Goal: Task Accomplishment & Management: Complete application form

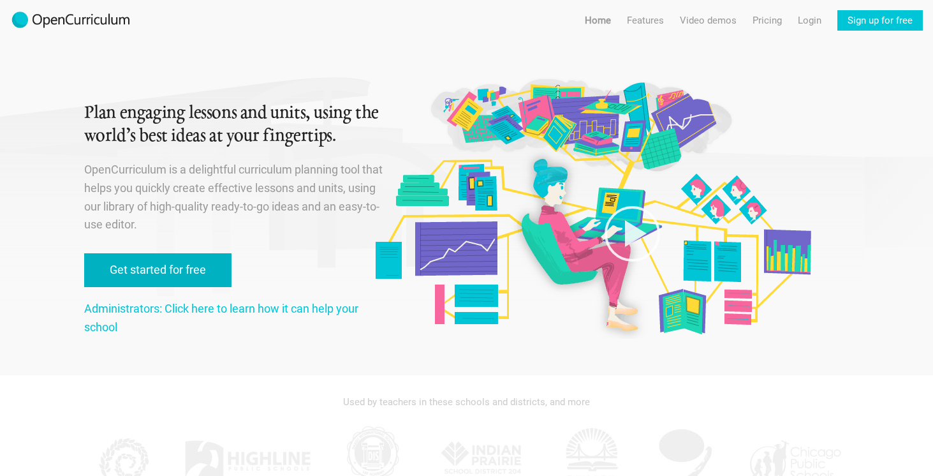
click at [194, 270] on link "Get started for free" at bounding box center [157, 270] width 147 height 34
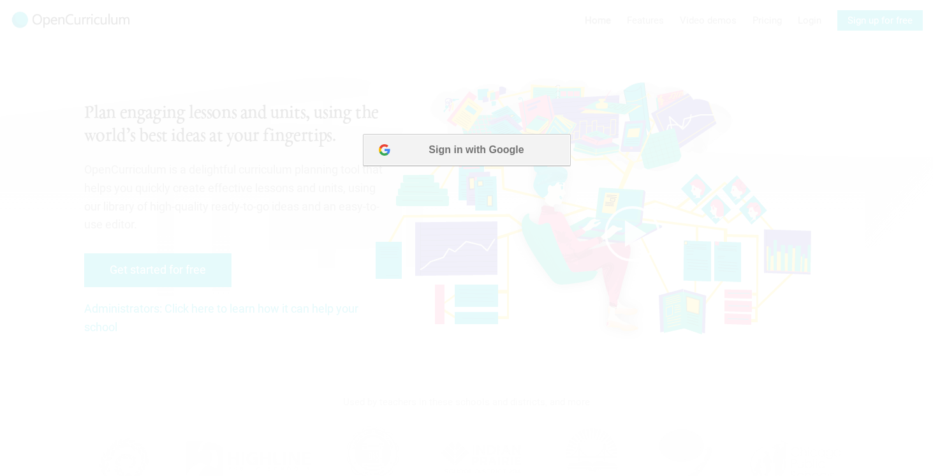
click at [498, 156] on button "Sign in with Google" at bounding box center [465, 150] width 207 height 32
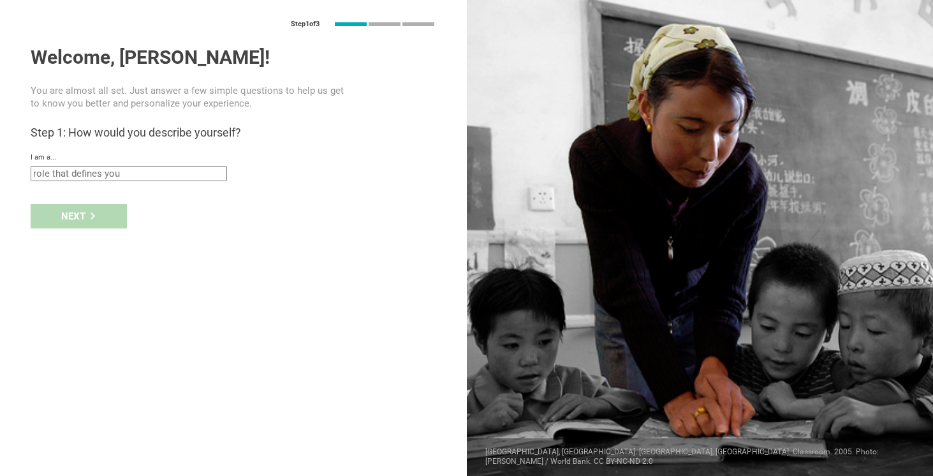
click at [165, 173] on input "text" at bounding box center [129, 173] width 196 height 15
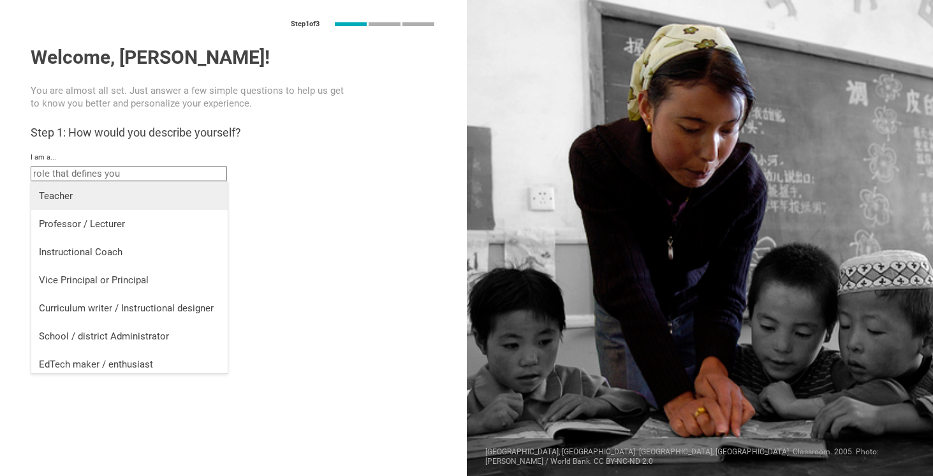
click at [143, 198] on div "Teacher" at bounding box center [129, 195] width 181 height 13
type input "Teacher"
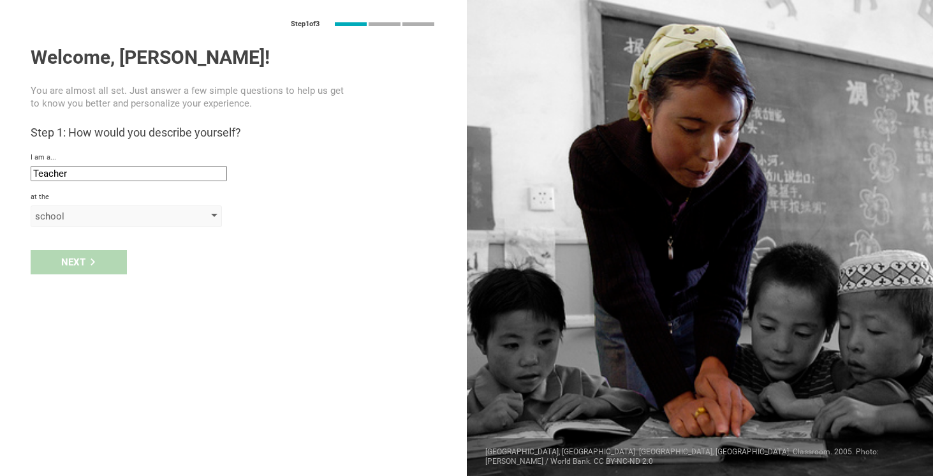
click at [124, 214] on div "school" at bounding box center [108, 216] width 146 height 13
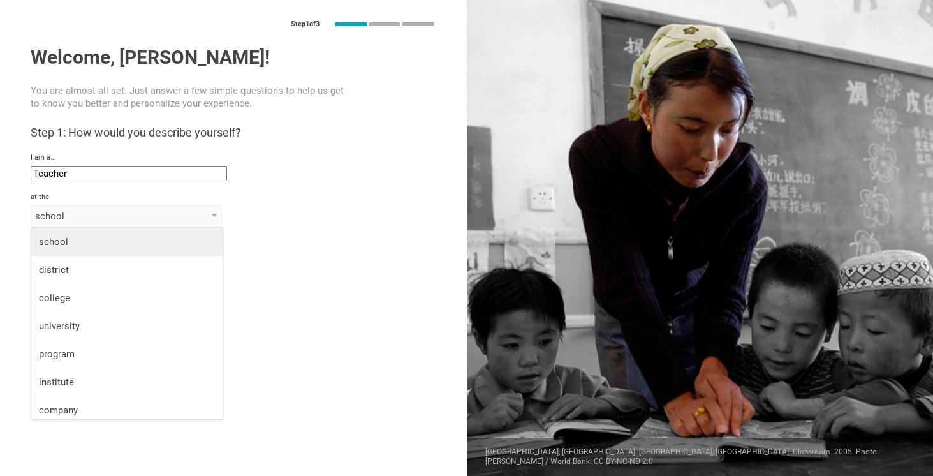
click at [104, 240] on div "school" at bounding box center [127, 241] width 176 height 13
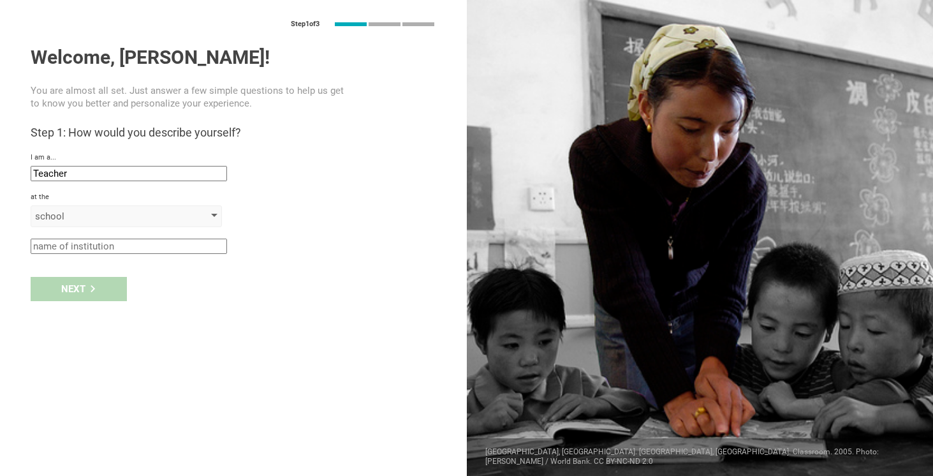
click at [98, 212] on div "school" at bounding box center [108, 216] width 146 height 13
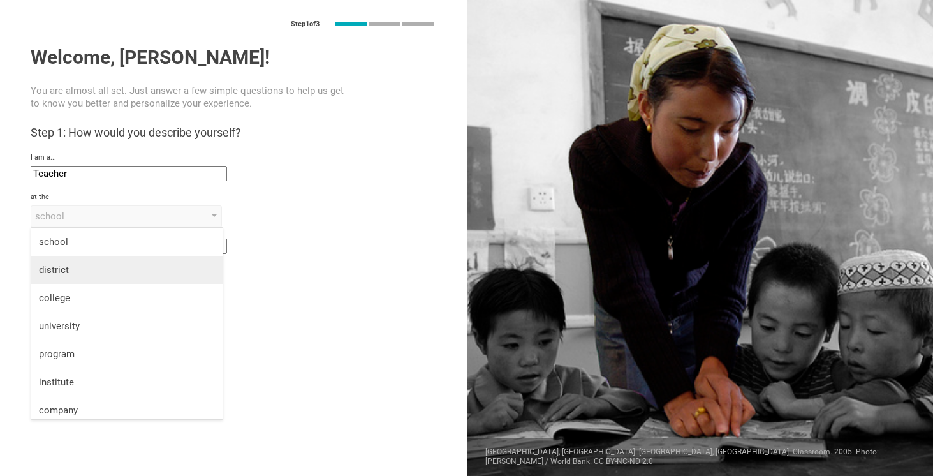
click at [90, 270] on div "district" at bounding box center [127, 269] width 176 height 13
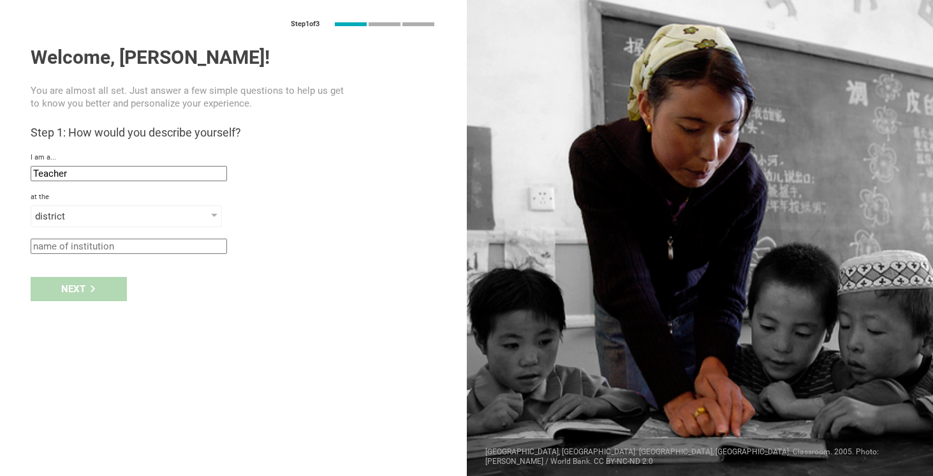
click at [96, 247] on input "text" at bounding box center [129, 246] width 196 height 15
type input "Edmeston Central School"
click at [57, 296] on div "Next" at bounding box center [79, 289] width 96 height 24
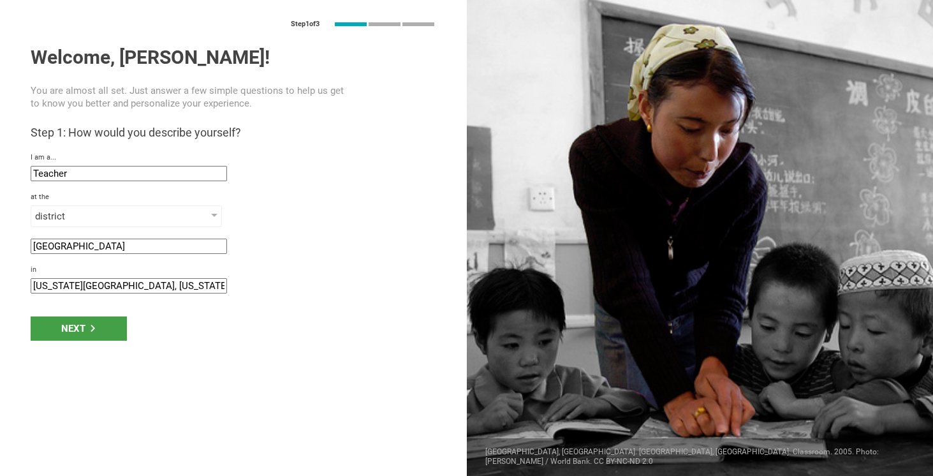
click at [66, 288] on input "New York City, New York" at bounding box center [129, 285] width 196 height 15
drag, startPoint x: 91, startPoint y: 287, endPoint x: 26, endPoint y: 286, distance: 65.1
click at [26, 286] on div "Step 1 of 3 Welcome, Shaundra! You are almost all set. Just answer a few simple…" at bounding box center [233, 238] width 467 height 476
type input "Edmeston, New York"
click at [68, 320] on div "Next" at bounding box center [79, 328] width 96 height 24
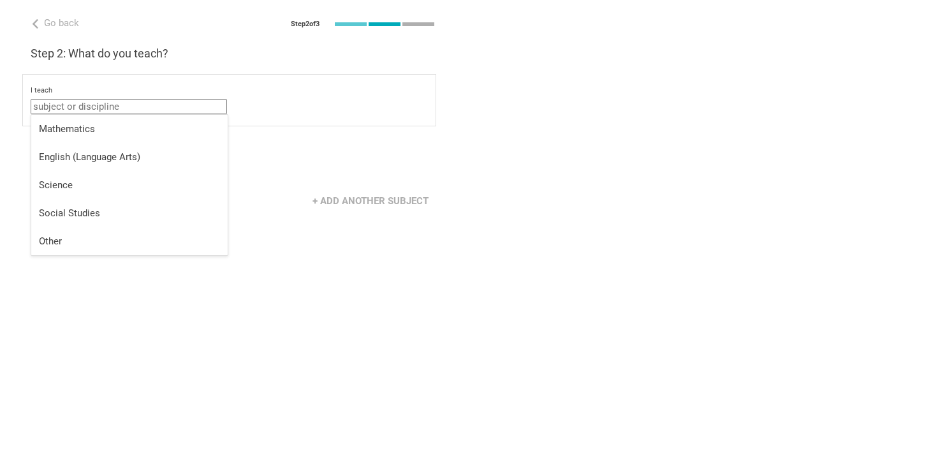
click at [138, 105] on input "text" at bounding box center [129, 106] width 196 height 15
click at [117, 181] on div "Science" at bounding box center [129, 185] width 181 height 13
type input "Science"
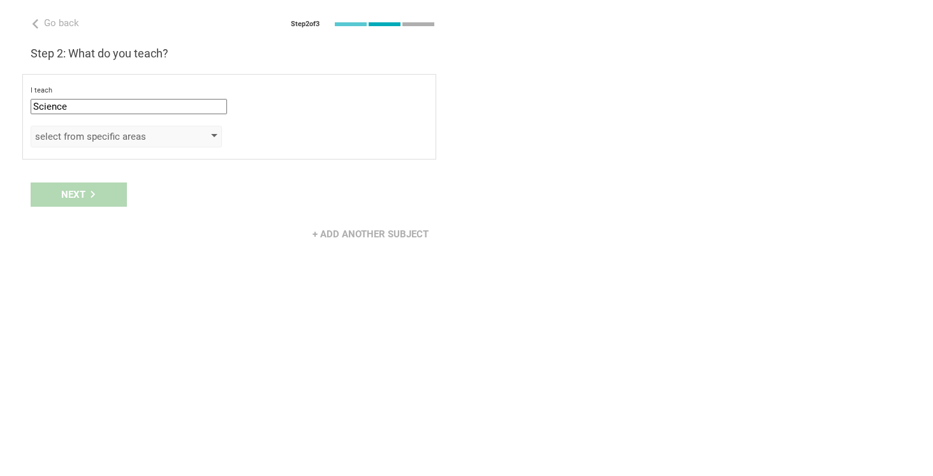
click at [129, 134] on div "select from specific areas" at bounding box center [108, 136] width 146 height 13
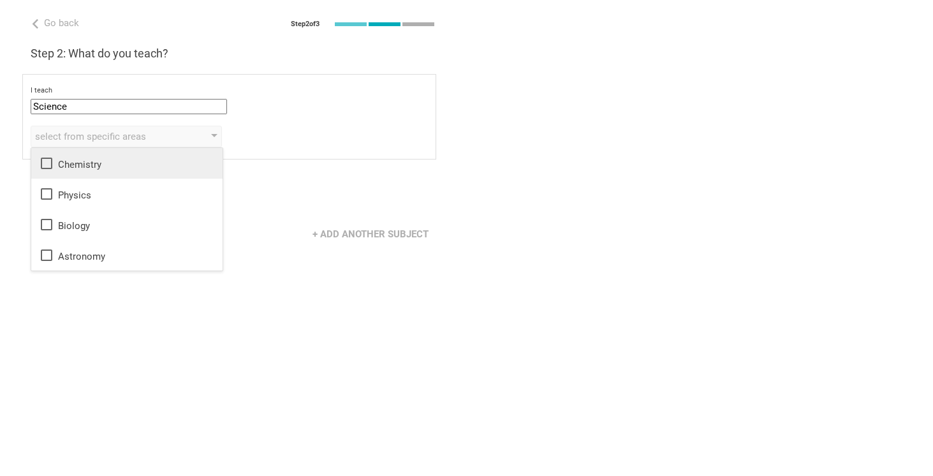
click at [49, 162] on icon at bounding box center [46, 163] width 15 height 15
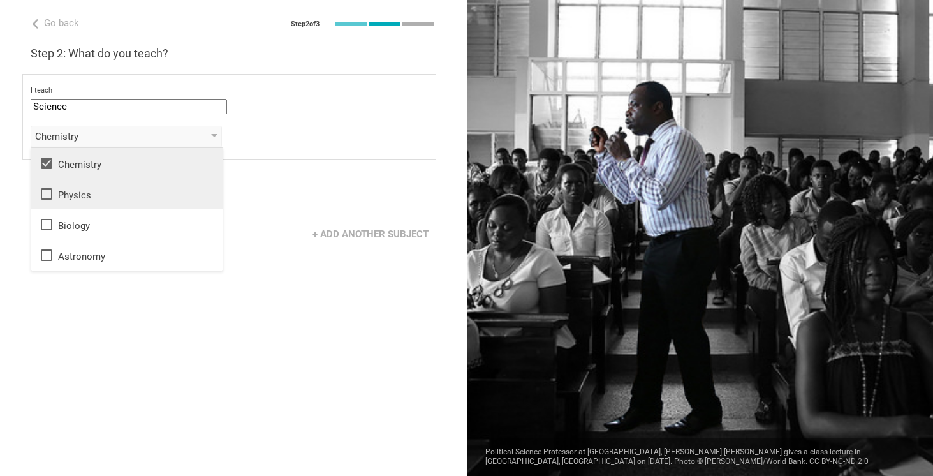
click at [49, 192] on icon at bounding box center [46, 193] width 15 height 15
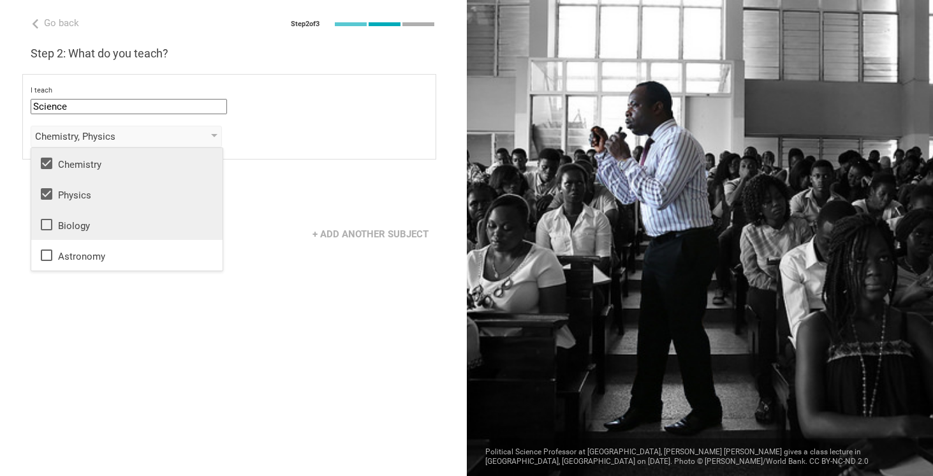
click at [48, 220] on icon at bounding box center [46, 224] width 15 height 15
click at [304, 133] on div "Chemistry, Physics, Biology Chemistry Physics Biology Astronomy" at bounding box center [229, 137] width 397 height 22
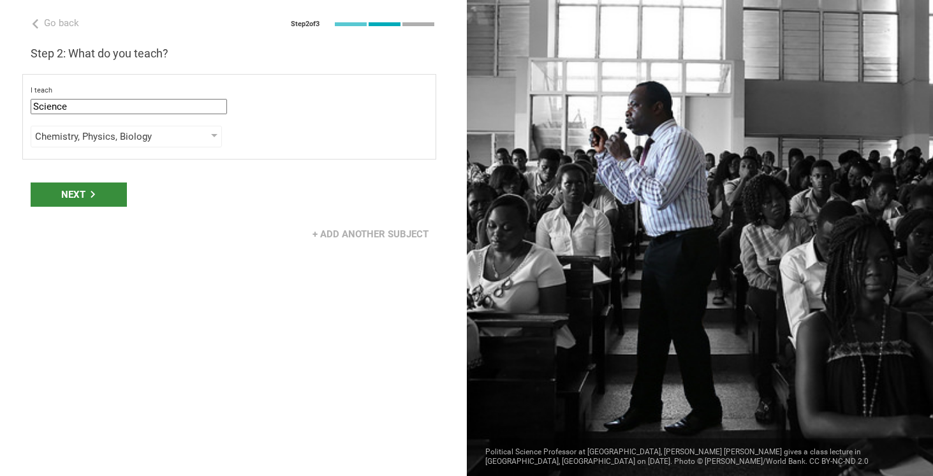
click at [89, 190] on div "Next" at bounding box center [79, 194] width 96 height 24
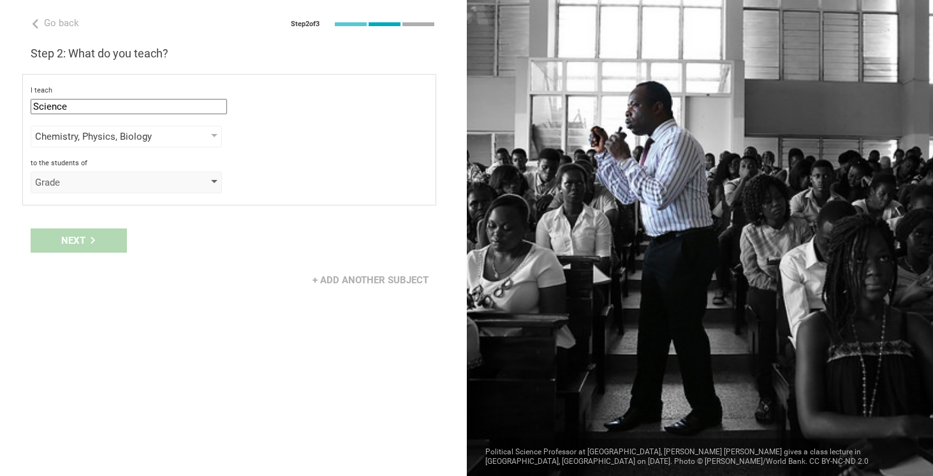
click at [89, 182] on div "Grade" at bounding box center [108, 182] width 146 height 13
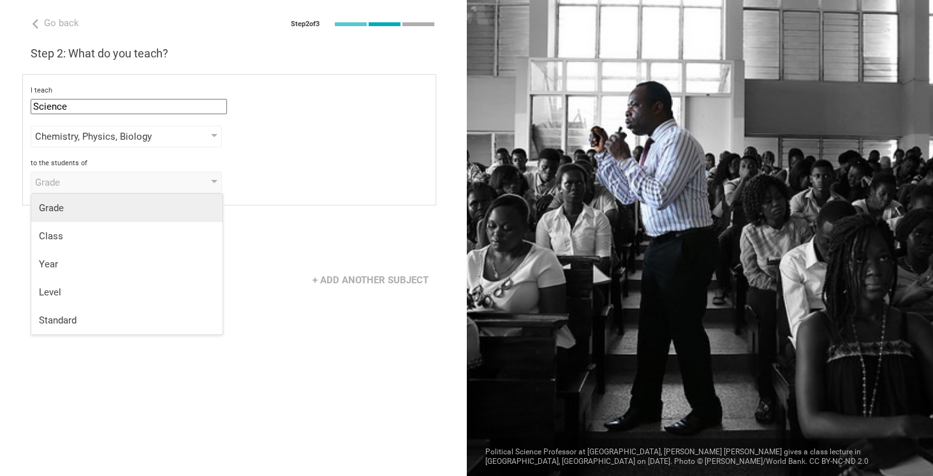
click at [90, 209] on div "Grade" at bounding box center [127, 208] width 176 height 13
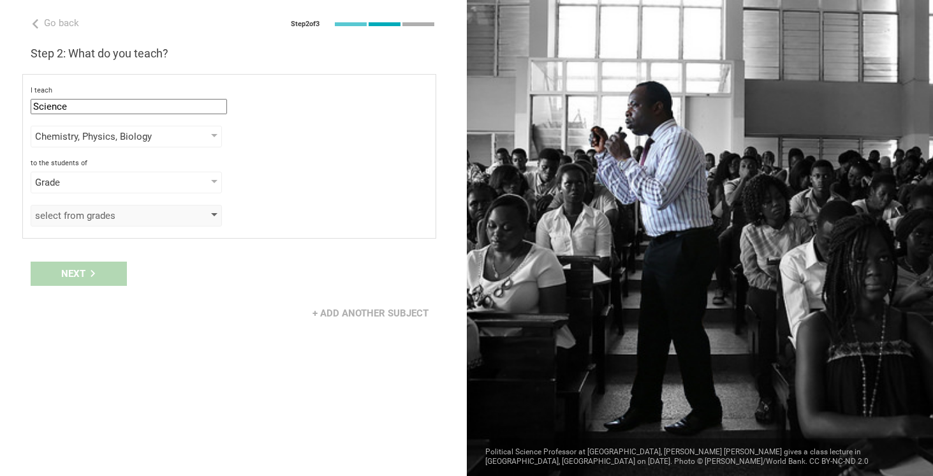
click at [93, 219] on div "select from grades" at bounding box center [108, 215] width 146 height 13
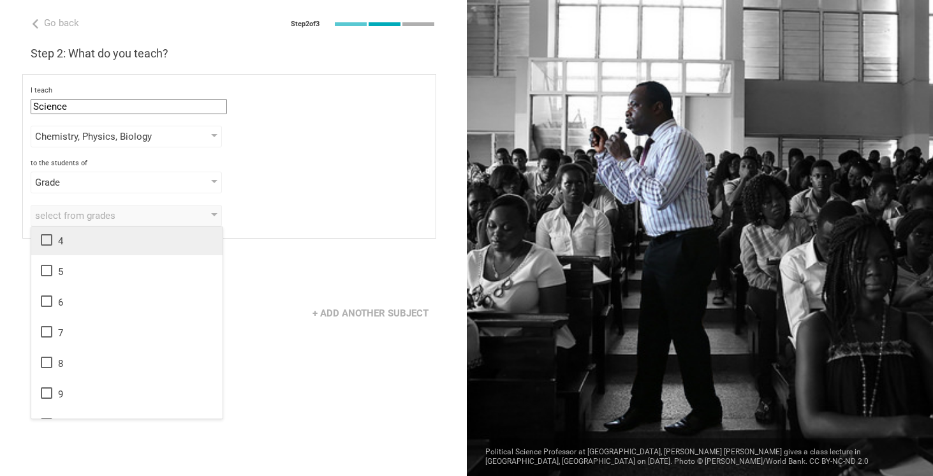
scroll to position [97, 0]
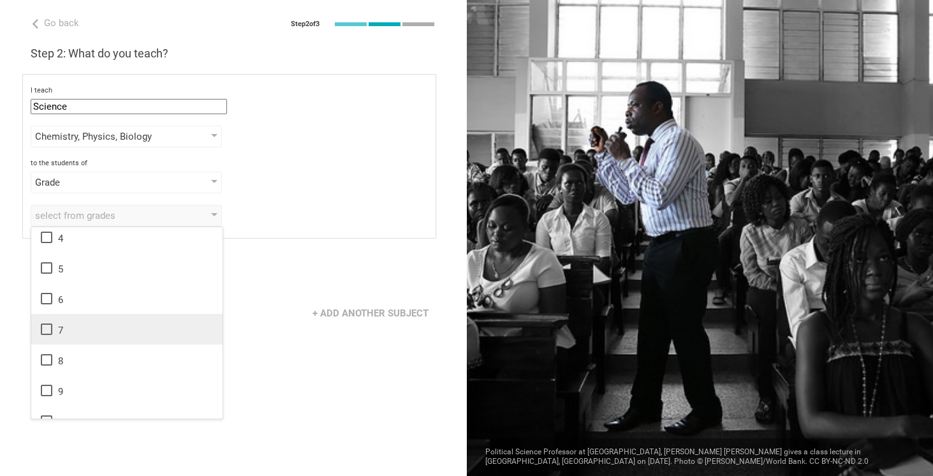
click at [47, 331] on icon at bounding box center [46, 328] width 15 height 15
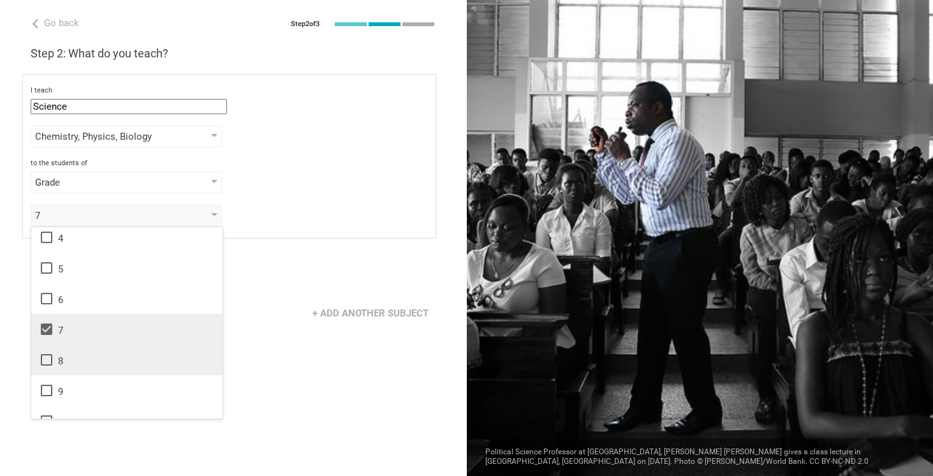
click at [47, 358] on icon at bounding box center [46, 359] width 15 height 15
click at [286, 170] on div "to the students of Grade Grade Class Year Level Standard" at bounding box center [229, 176] width 397 height 34
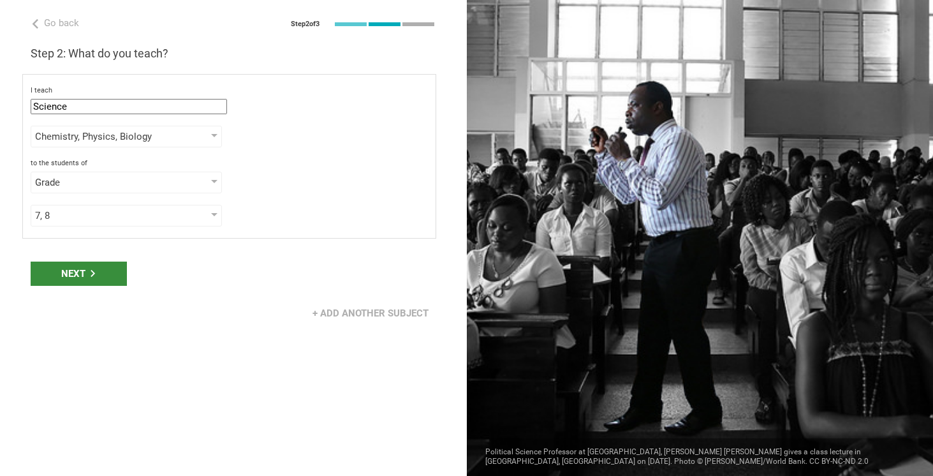
click at [83, 281] on div "Next" at bounding box center [79, 274] width 96 height 24
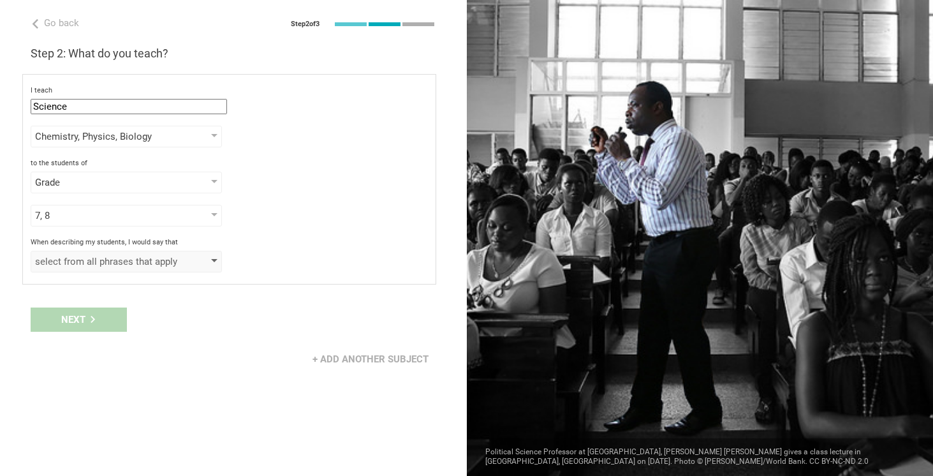
click at [95, 262] on div "select from all phrases that apply" at bounding box center [108, 261] width 146 height 13
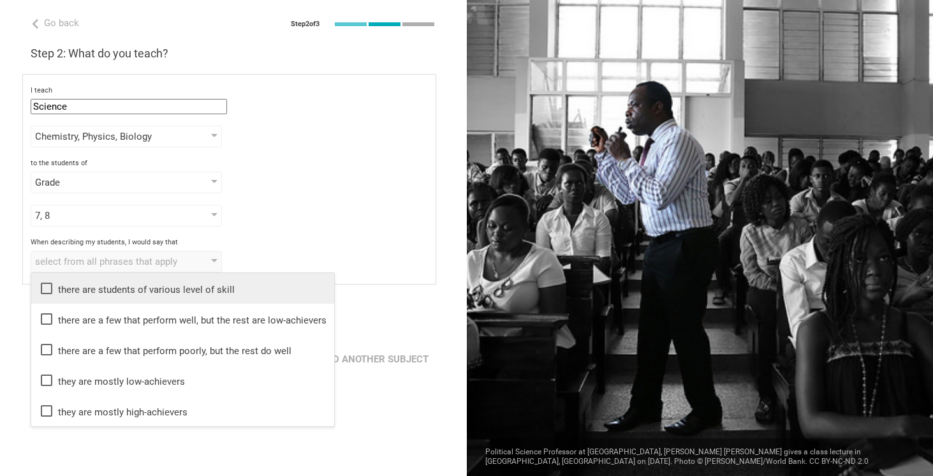
click at [47, 286] on icon at bounding box center [46, 288] width 15 height 15
click at [315, 217] on div "7, 8 1 2 3 4 5 6 7 8 9 10 11 12 13" at bounding box center [229, 216] width 397 height 22
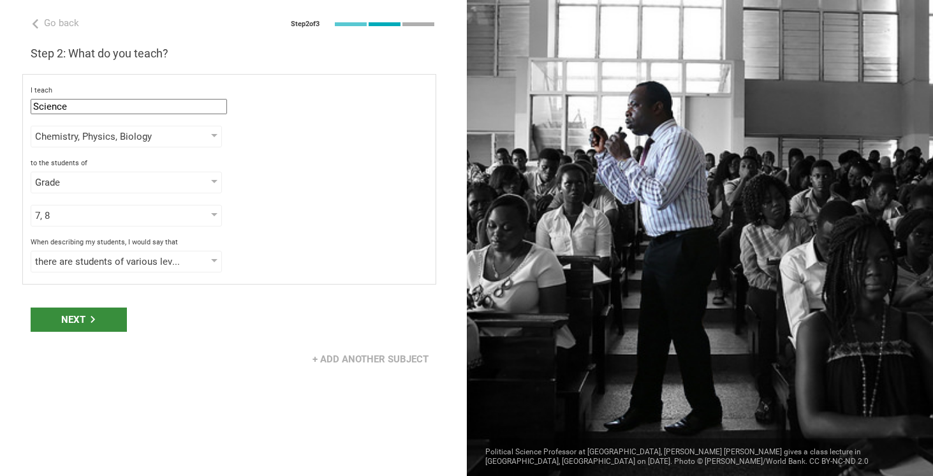
click at [92, 325] on div "Next" at bounding box center [79, 319] width 96 height 24
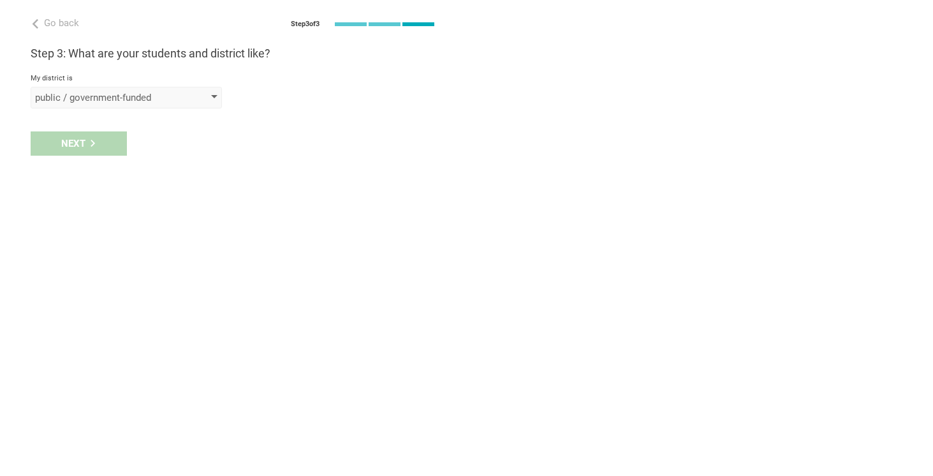
click at [98, 95] on div "public / government-funded" at bounding box center [108, 97] width 146 height 13
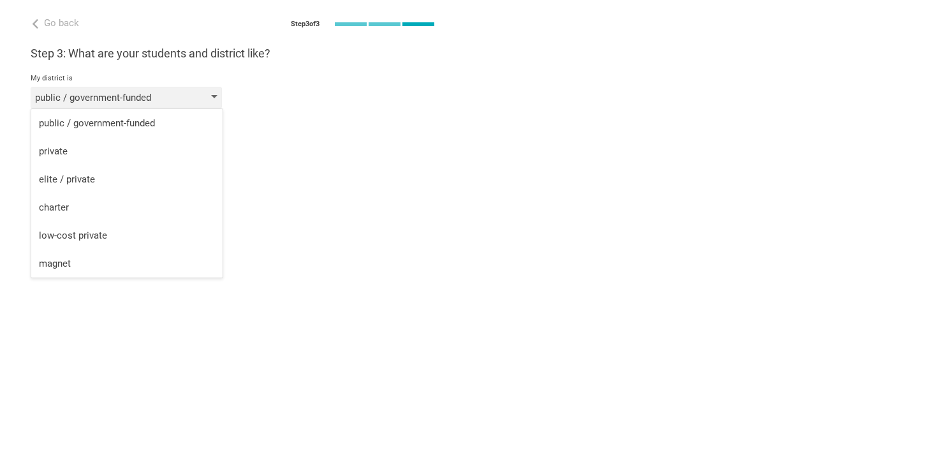
click at [98, 95] on div "public / government-funded" at bounding box center [108, 97] width 146 height 13
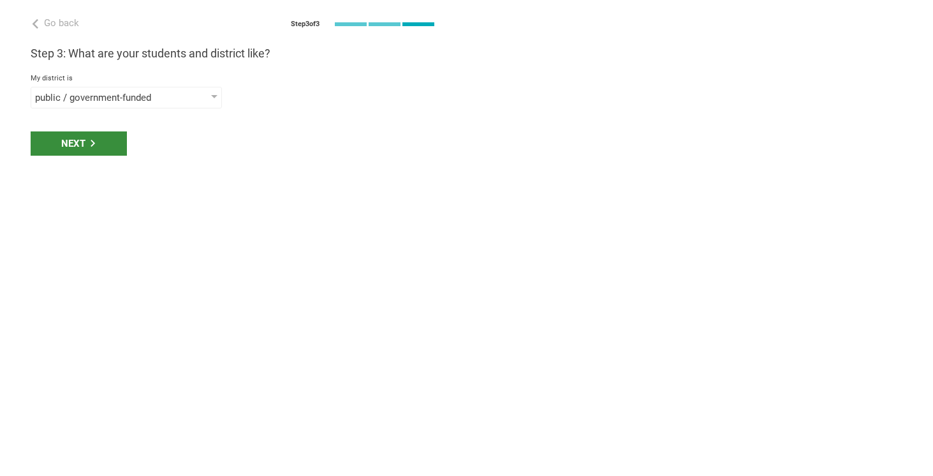
click at [85, 142] on div "Next" at bounding box center [79, 143] width 96 height 24
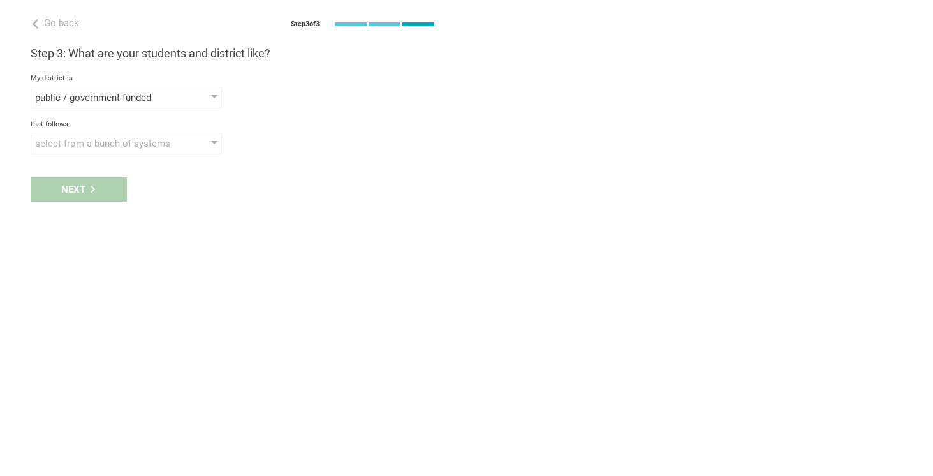
click at [85, 142] on div "select from a bunch of systems" at bounding box center [108, 143] width 146 height 13
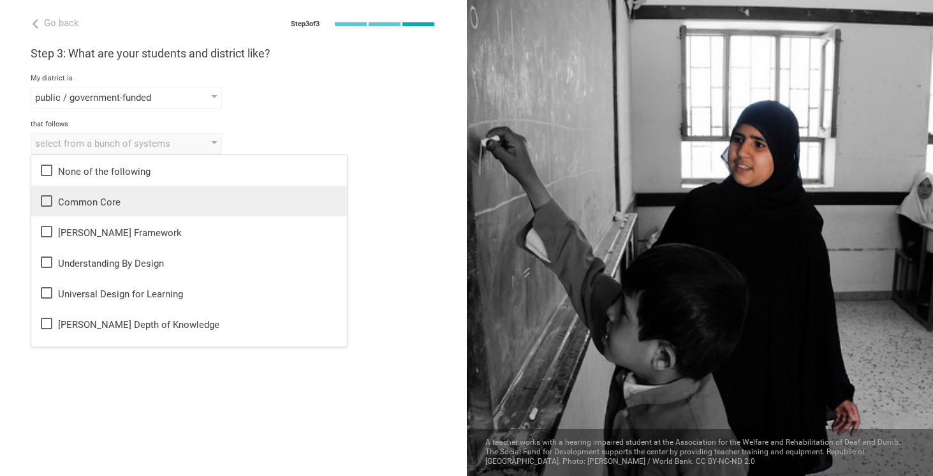
click at [52, 200] on icon at bounding box center [46, 200] width 15 height 15
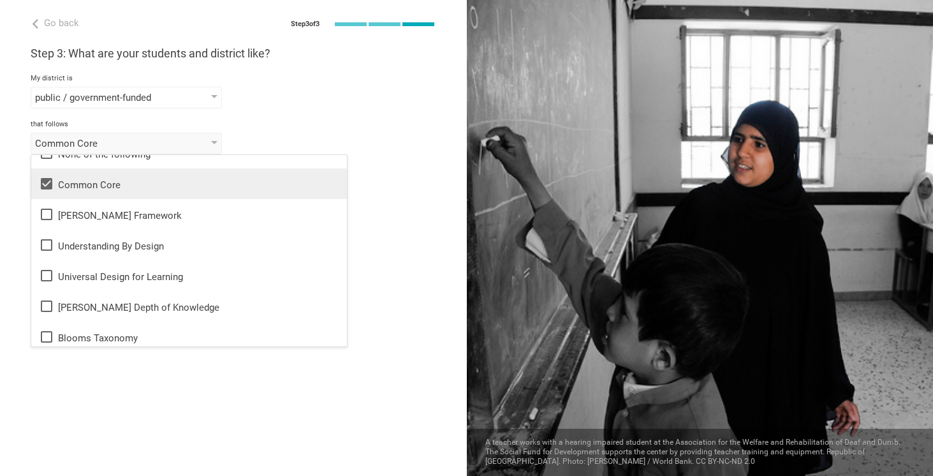
scroll to position [0, 0]
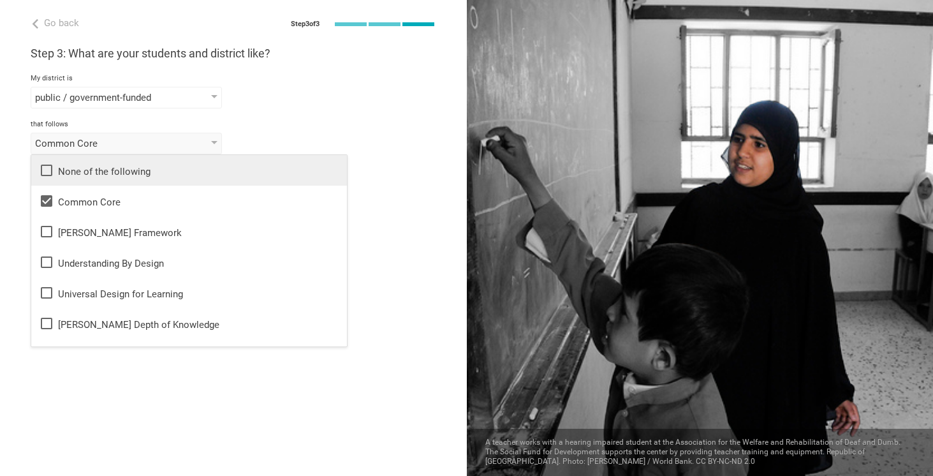
click at [45, 169] on icon at bounding box center [46, 170] width 15 height 15
click at [313, 127] on div "that follows" at bounding box center [234, 124] width 406 height 9
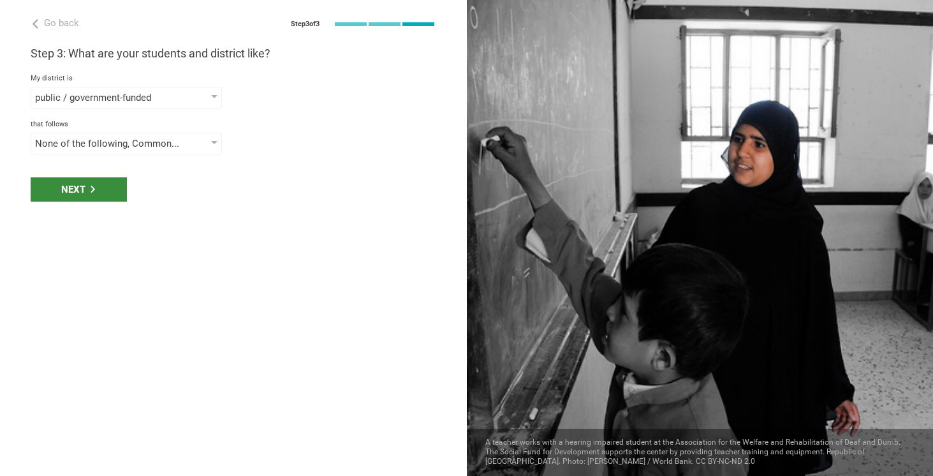
click at [89, 183] on div "Next" at bounding box center [79, 189] width 96 height 24
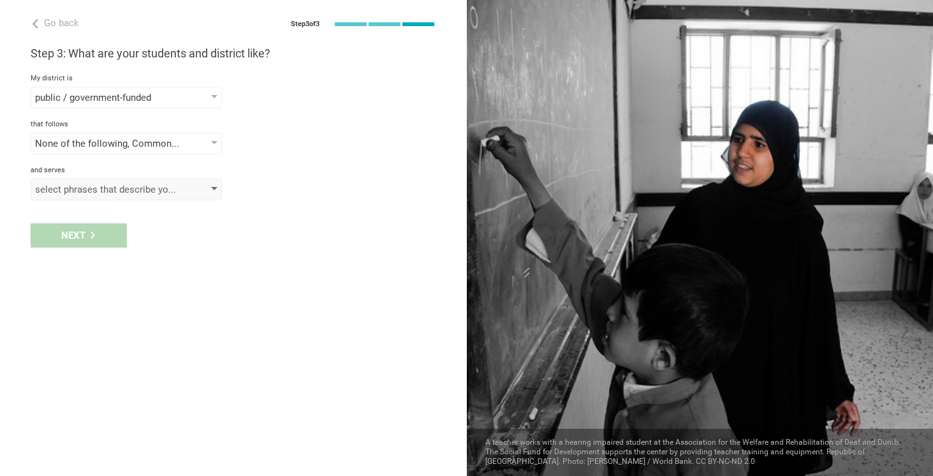
click at [88, 186] on div "select phrases that describe your student population" at bounding box center [108, 189] width 146 height 13
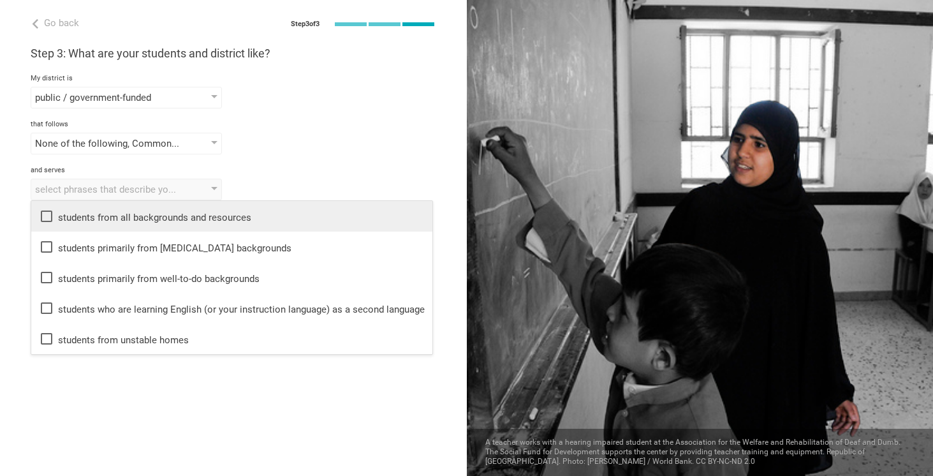
click at [48, 214] on icon at bounding box center [46, 216] width 15 height 15
click at [300, 96] on div "public / government-funded public / government-funded private elite / private c…" at bounding box center [234, 98] width 406 height 22
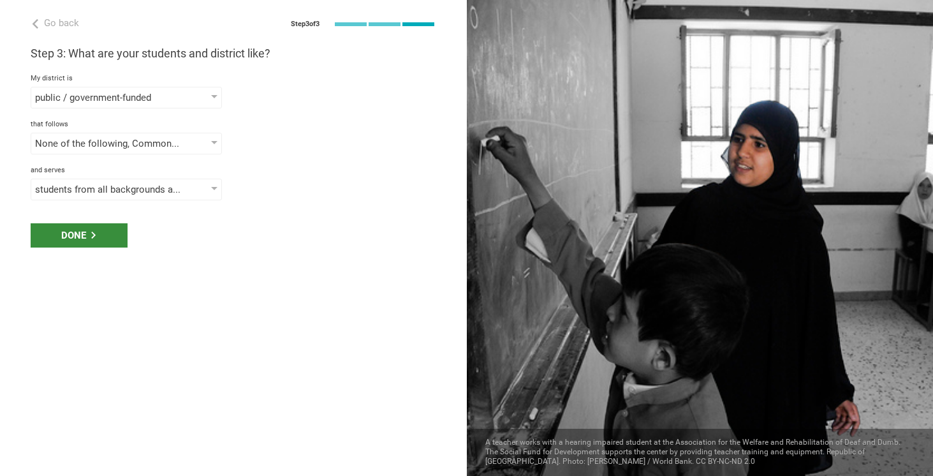
click at [75, 239] on div "Done" at bounding box center [79, 235] width 97 height 24
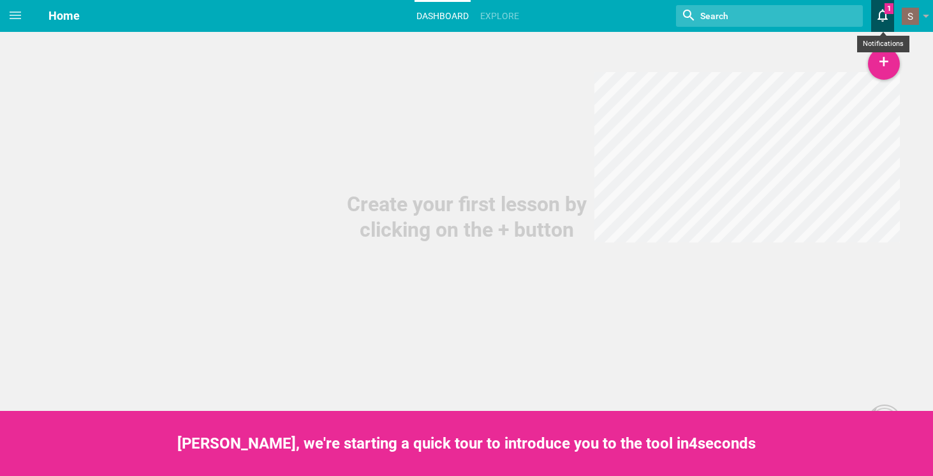
click at [881, 8] on icon at bounding box center [882, 15] width 23 height 31
click at [733, 52] on link "[PERSON_NAME] is now following you" at bounding box center [766, 51] width 255 height 28
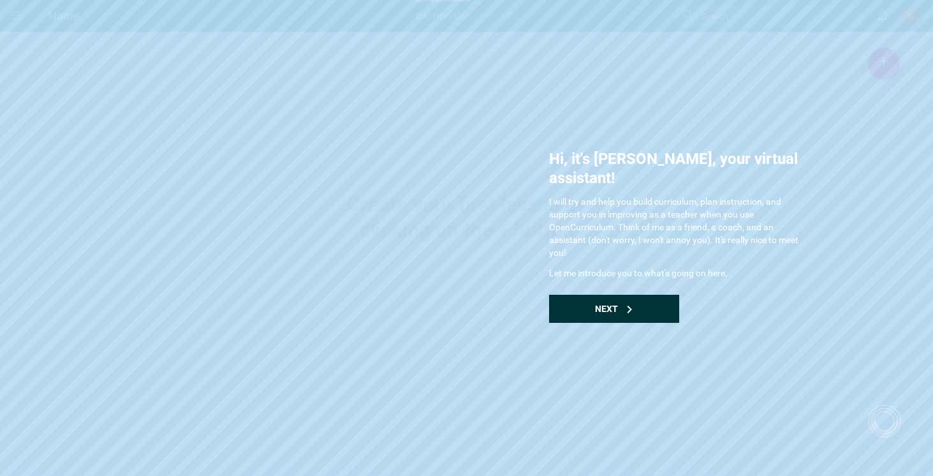
click at [623, 295] on div "Next" at bounding box center [614, 309] width 130 height 28
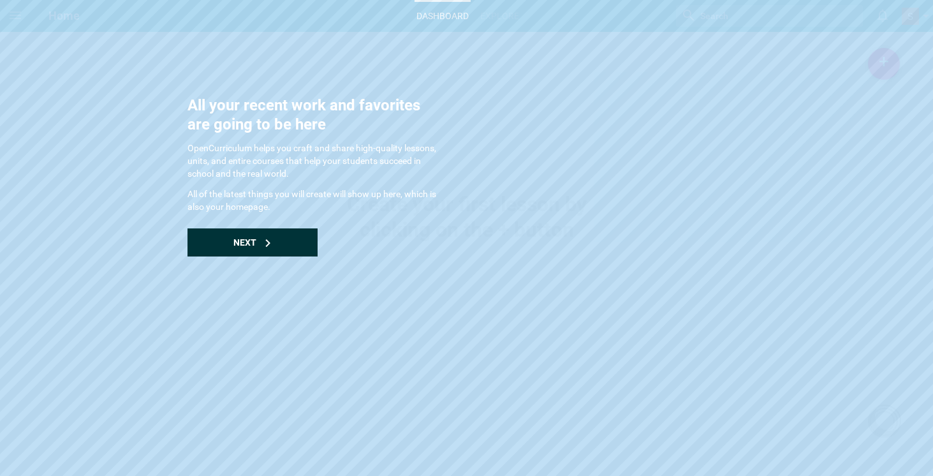
click at [264, 240] on icon at bounding box center [268, 243] width 8 height 8
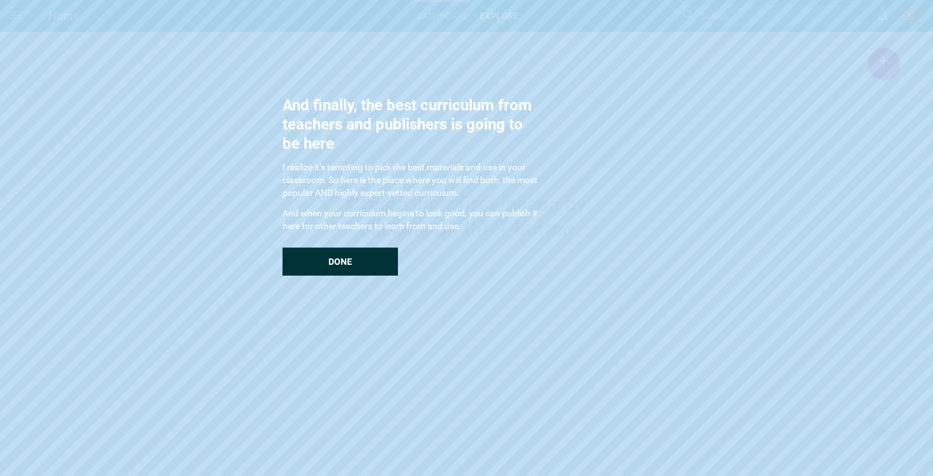
click at [339, 261] on span "Done" at bounding box center [340, 261] width 24 height 10
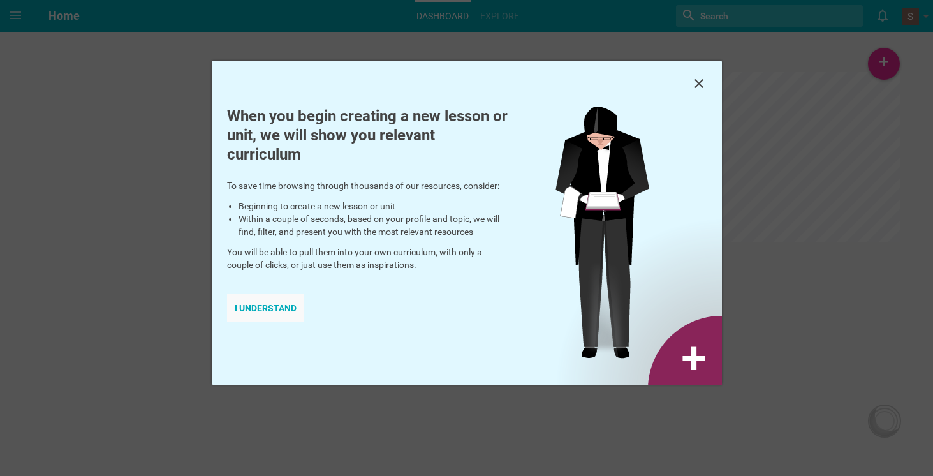
click at [260, 306] on div "I understand" at bounding box center [265, 308] width 77 height 28
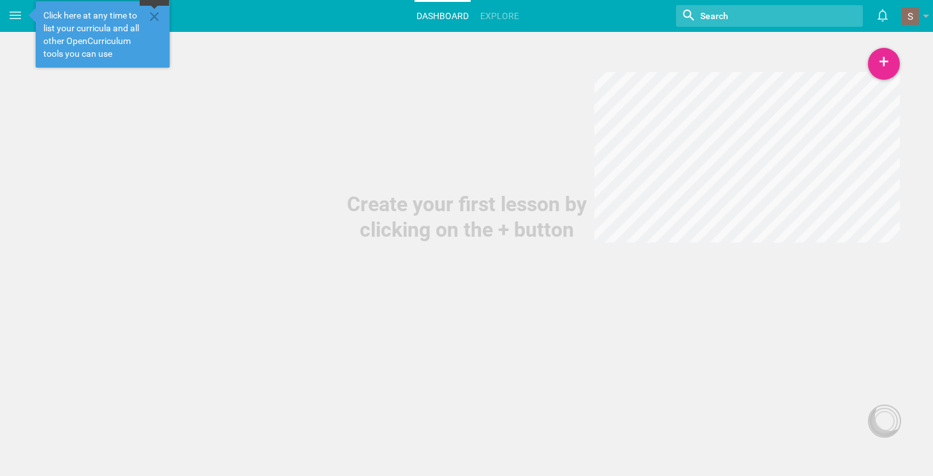
click at [153, 16] on icon at bounding box center [154, 16] width 9 height 9
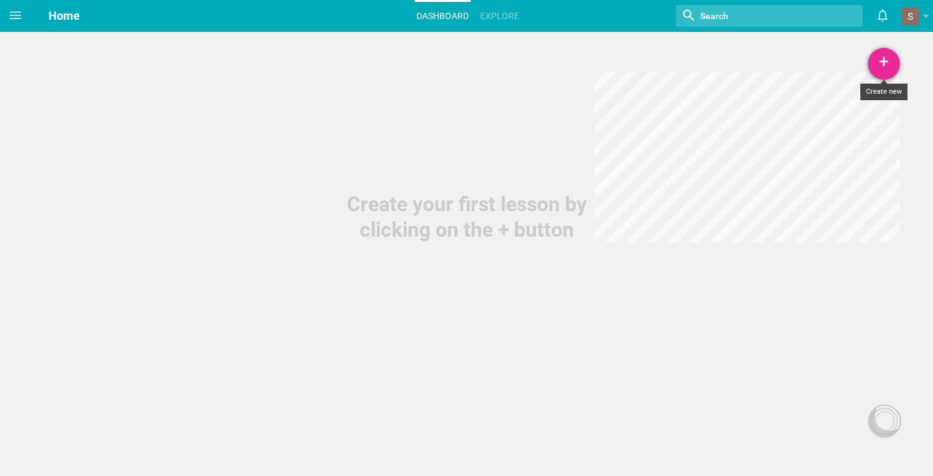
click at [877, 61] on div "+" at bounding box center [884, 64] width 32 height 32
click at [842, 121] on link "Unit" at bounding box center [852, 127] width 96 height 28
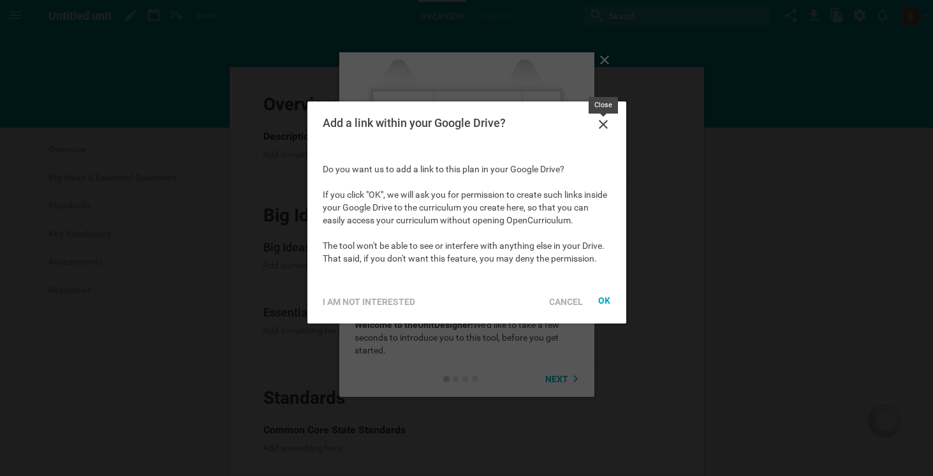
click at [601, 124] on icon at bounding box center [603, 124] width 15 height 15
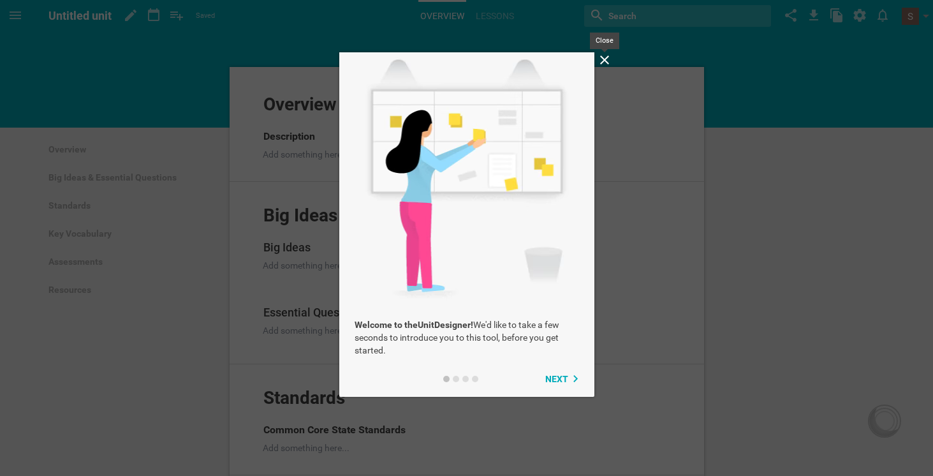
click at [605, 59] on icon at bounding box center [604, 59] width 9 height 9
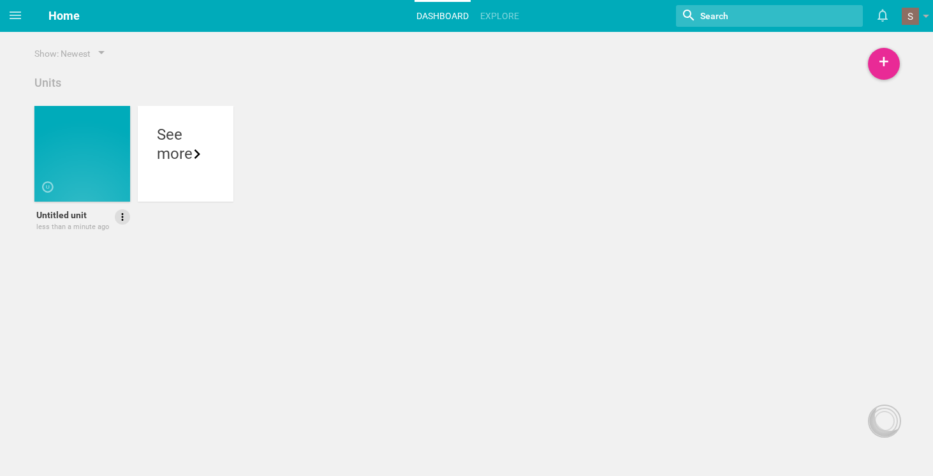
click at [121, 218] on icon at bounding box center [122, 216] width 11 height 11
click at [91, 284] on link "Delete" at bounding box center [86, 283] width 88 height 31
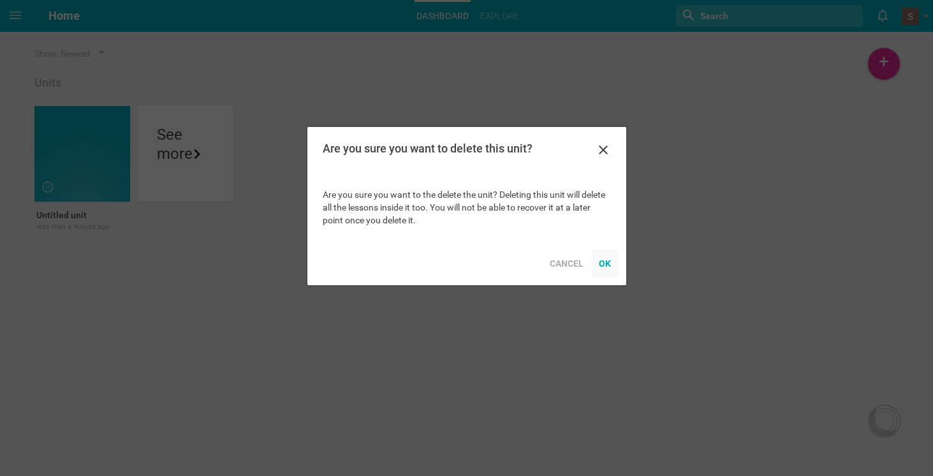
click at [601, 265] on div "OK" at bounding box center [604, 263] width 27 height 28
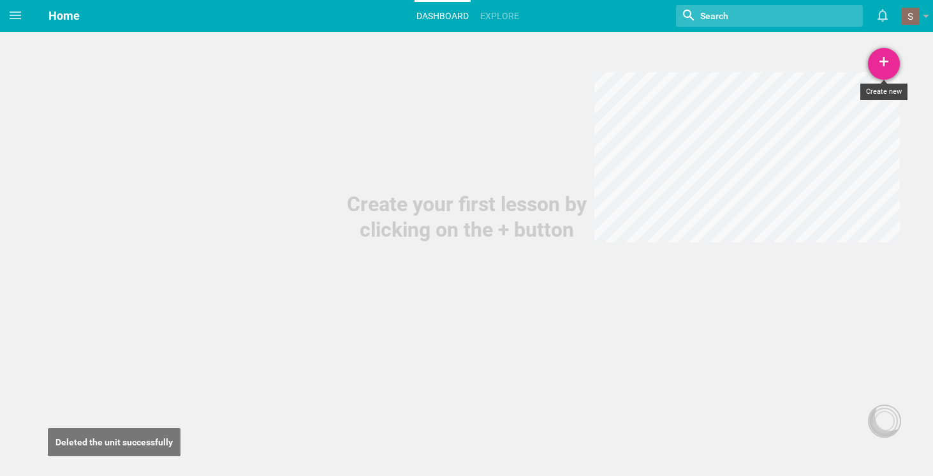
click at [883, 64] on div "+" at bounding box center [884, 64] width 32 height 32
click at [839, 157] on link "Course" at bounding box center [852, 155] width 96 height 28
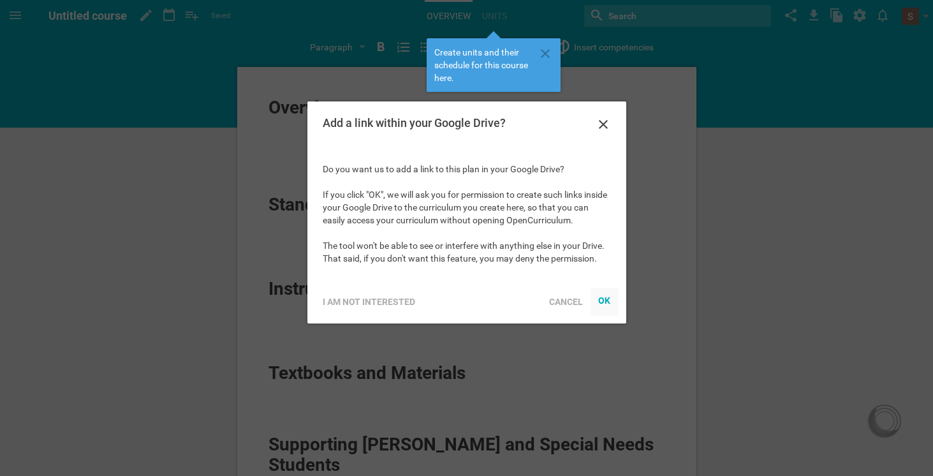
click at [600, 302] on div "OK" at bounding box center [604, 300] width 13 height 10
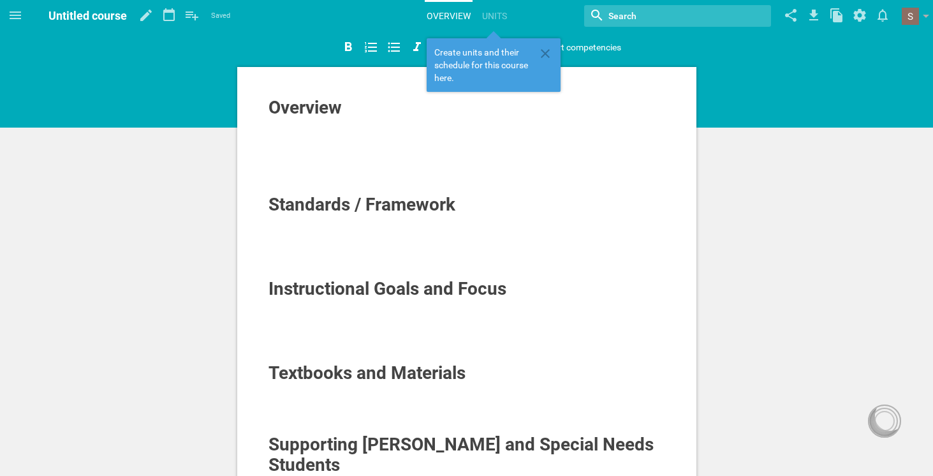
click at [299, 110] on span "Overview" at bounding box center [305, 107] width 73 height 21
click at [339, 111] on span "Overview" at bounding box center [305, 107] width 73 height 21
drag, startPoint x: 346, startPoint y: 109, endPoint x: 260, endPoint y: 105, distance: 86.8
click at [260, 105] on div "Overview Standards / Framework Instructional Goals and Focus Textbooks and Mate…" at bounding box center [466, 384] width 459 height 635
click at [290, 201] on span "Standards / Framework" at bounding box center [362, 204] width 187 height 21
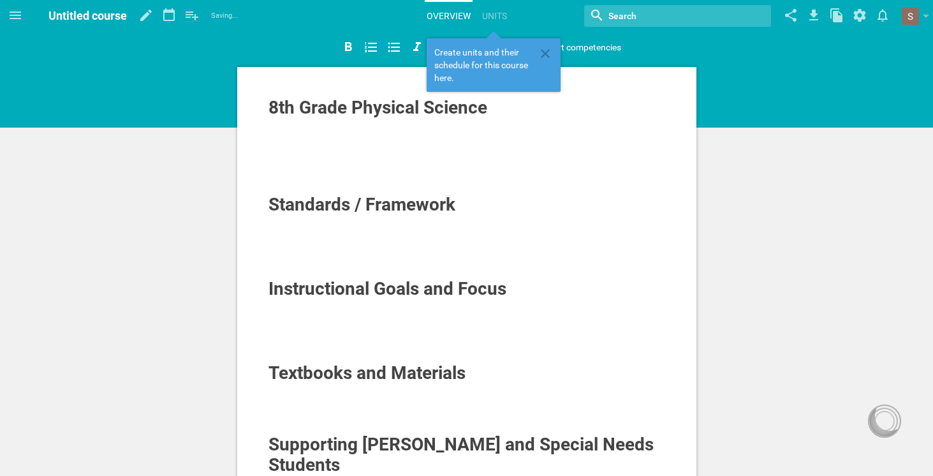
click at [281, 199] on span "Standards / Framework" at bounding box center [362, 204] width 187 height 21
click at [269, 202] on span "Standards / Framework" at bounding box center [362, 204] width 187 height 21
click at [127, 12] on hgroup "Untitled course Saving... My favorites Another library..." at bounding box center [142, 16] width 189 height 32
click at [124, 16] on span "Untitled course" at bounding box center [87, 15] width 78 height 13
click at [134, 20] on hgroup "Untitled course Saved My favorites Another library..." at bounding box center [139, 16] width 182 height 32
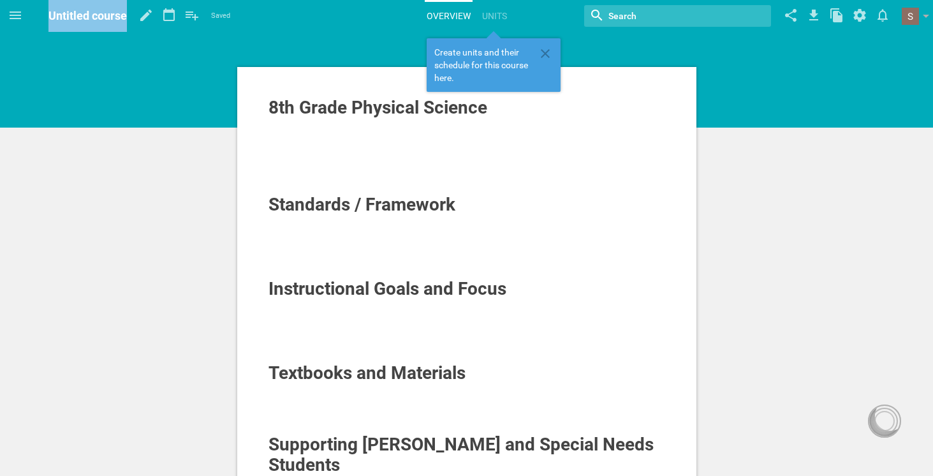
drag, startPoint x: 50, startPoint y: 14, endPoint x: 126, endPoint y: 15, distance: 75.3
click at [125, 16] on span "Untitled course" at bounding box center [87, 15] width 78 height 13
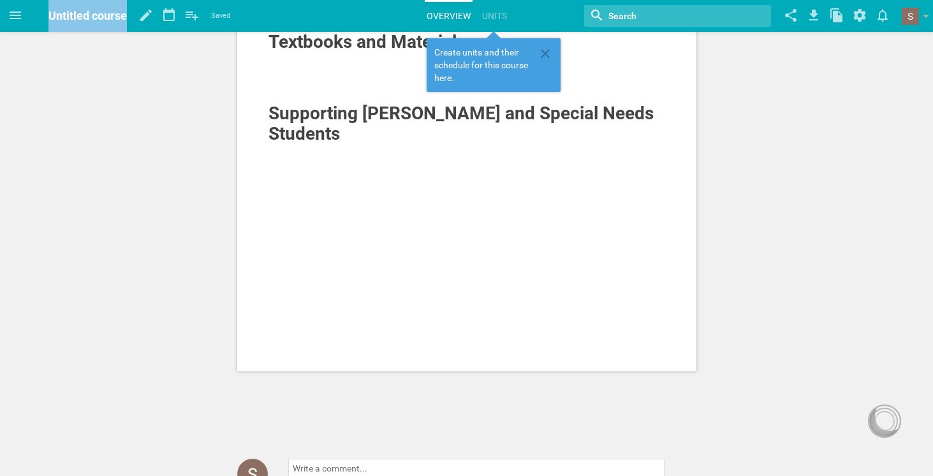
scroll to position [417, 0]
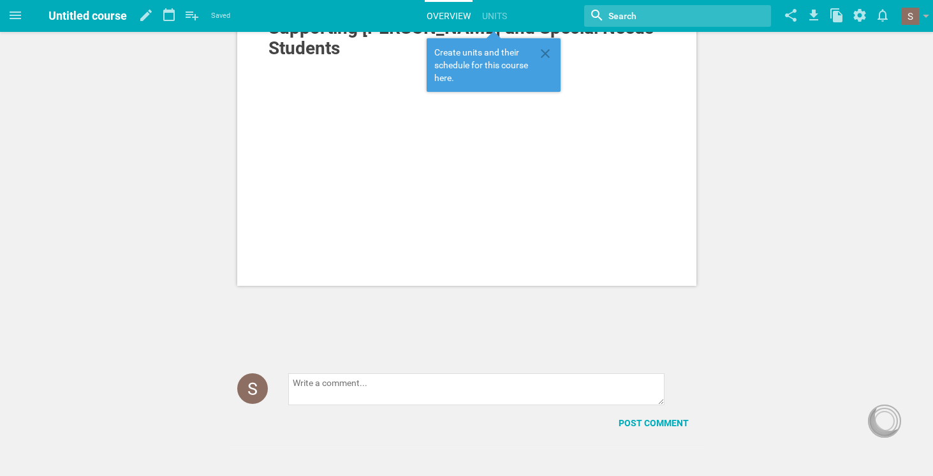
click at [102, 29] on div "Untitled course" at bounding box center [87, 16] width 78 height 32
click at [53, 15] on span "Untitled course" at bounding box center [87, 15] width 78 height 13
drag, startPoint x: 50, startPoint y: 15, endPoint x: 127, endPoint y: 15, distance: 76.5
click at [127, 15] on hgroup "Untitled course Saved My favorites Another library..." at bounding box center [139, 16] width 182 height 32
click at [113, 16] on span "Untitled course" at bounding box center [87, 15] width 78 height 13
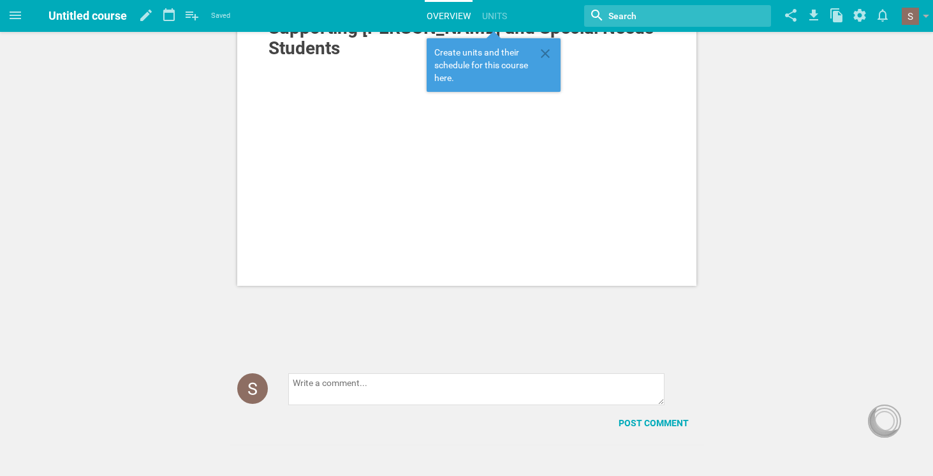
click at [128, 14] on hgroup "Untitled course Saved My favorites Another library..." at bounding box center [139, 16] width 182 height 32
click at [125, 16] on span "Untitled course" at bounding box center [87, 15] width 78 height 13
click at [150, 15] on icon at bounding box center [146, 15] width 23 height 31
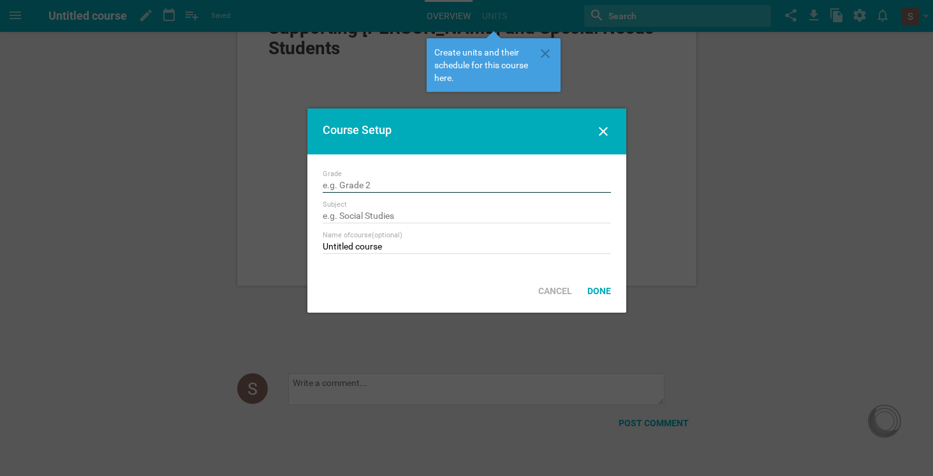
click at [360, 184] on input "text" at bounding box center [467, 186] width 288 height 13
type input "8th Grade"
click at [395, 216] on input "text" at bounding box center [467, 216] width 288 height 13
type input "Science"
drag, startPoint x: 387, startPoint y: 247, endPoint x: 320, endPoint y: 244, distance: 67.0
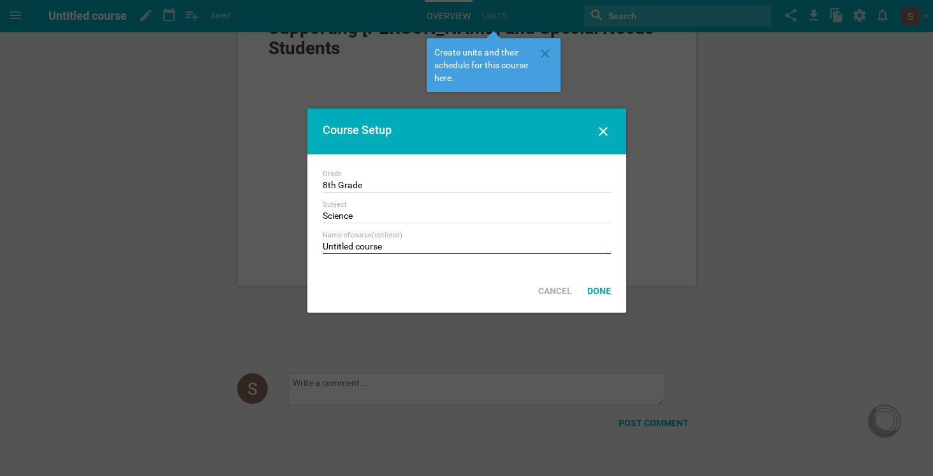
click at [320, 244] on div "Grade 8th Grade Subject Science Name of course (optional) Untitled course" at bounding box center [466, 211] width 319 height 115
type input "Physical Science"
click at [602, 295] on div "Done" at bounding box center [599, 291] width 39 height 28
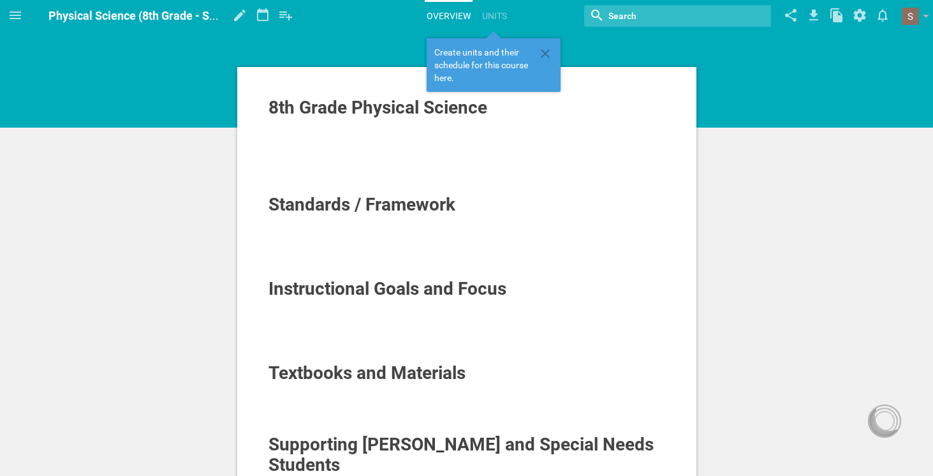
click at [328, 203] on span "Standards / Framework" at bounding box center [362, 204] width 187 height 21
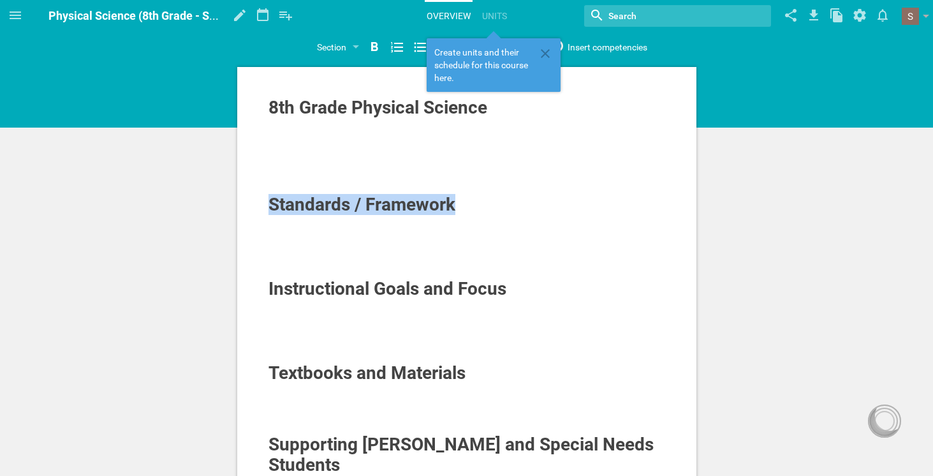
drag, startPoint x: 271, startPoint y: 203, endPoint x: 457, endPoint y: 196, distance: 186.4
click at [457, 196] on div "Standards / Framework" at bounding box center [467, 205] width 397 height 20
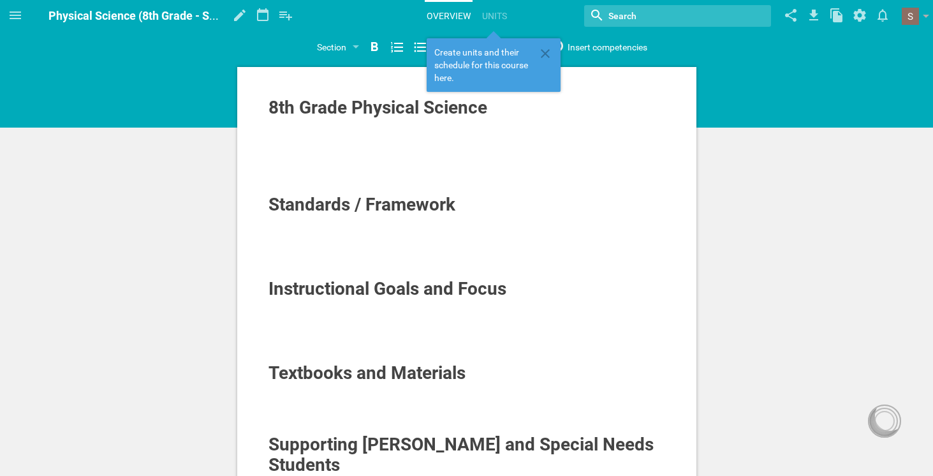
click at [390, 235] on div at bounding box center [467, 234] width 397 height 13
click at [282, 223] on div at bounding box center [467, 221] width 397 height 13
click at [511, 290] on div "Instructional Goals and Focus" at bounding box center [467, 289] width 397 height 20
click at [470, 374] on div "Textbooks and Materials" at bounding box center [467, 373] width 397 height 20
click at [547, 55] on icon at bounding box center [545, 53] width 9 height 9
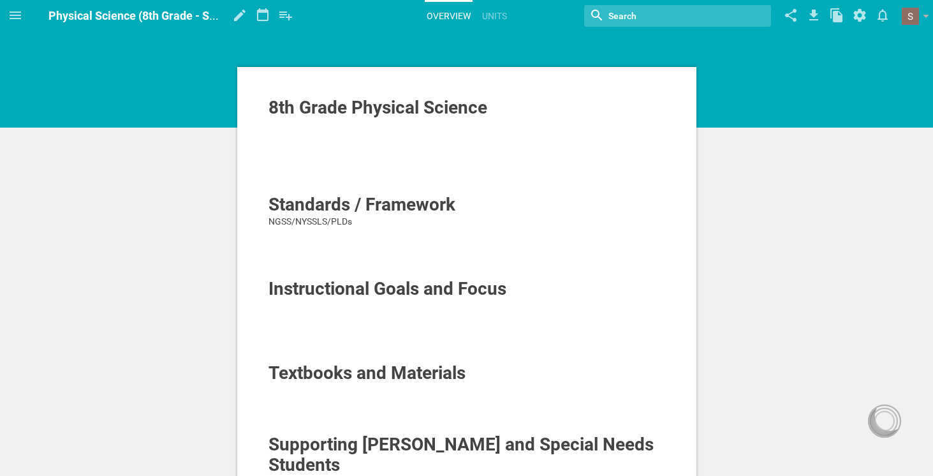
click at [304, 313] on div at bounding box center [467, 318] width 397 height 13
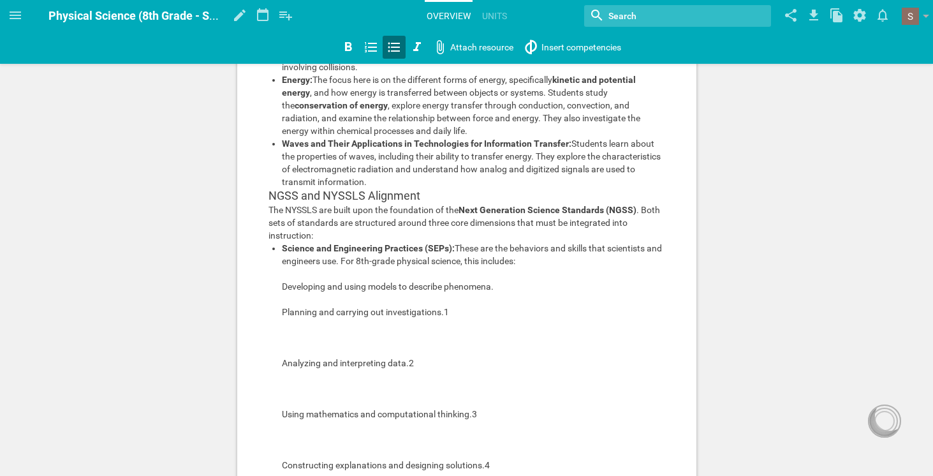
scroll to position [449, 0]
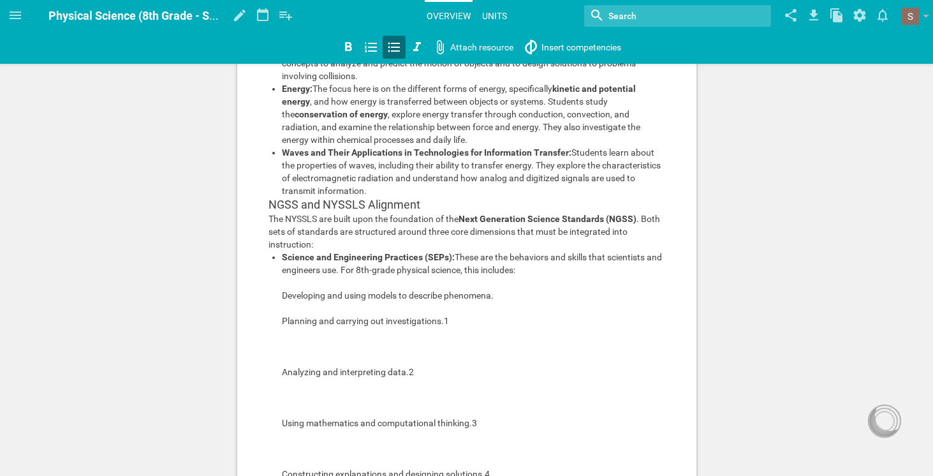
click at [494, 18] on link "Units" at bounding box center [494, 16] width 29 height 28
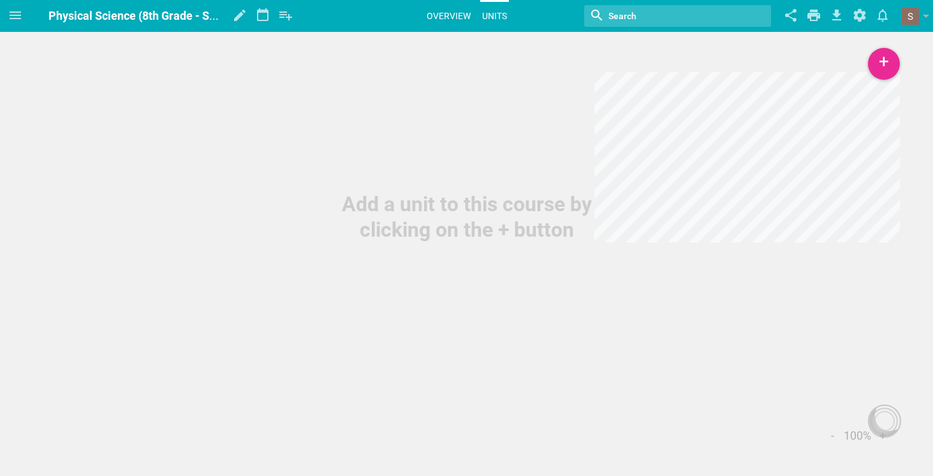
click at [438, 11] on link "Overview" at bounding box center [449, 16] width 48 height 28
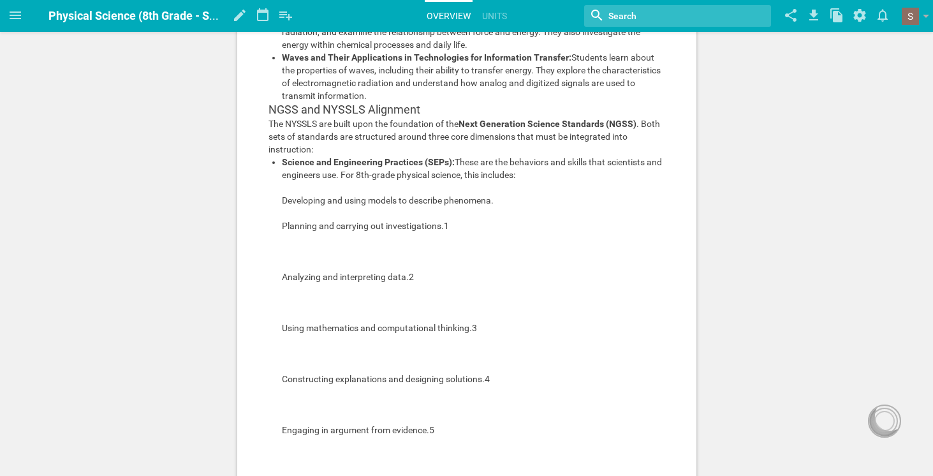
scroll to position [545, 0]
click at [286, 294] on div "Science and Engineering Practices (SEPs): These are the behaviors and skills th…" at bounding box center [474, 320] width 384 height 332
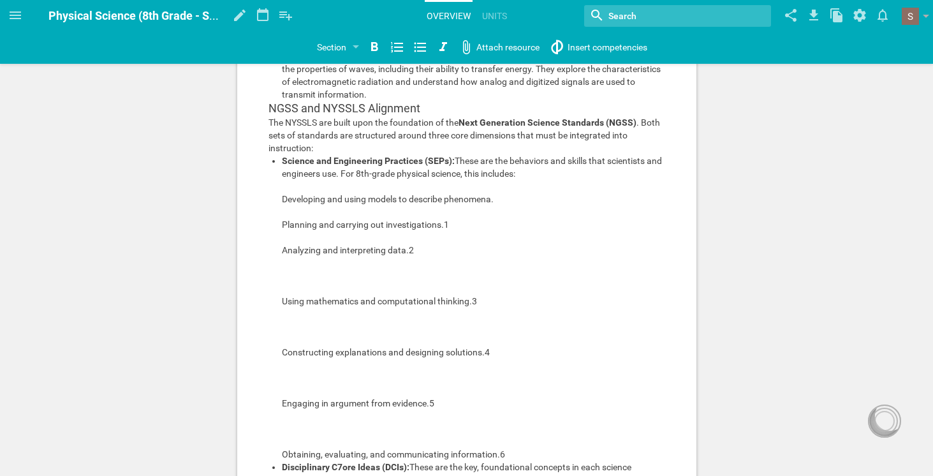
click at [286, 323] on div "Science and Engineering Practices (SEPs): These are the behaviors and skills th…" at bounding box center [474, 307] width 384 height 306
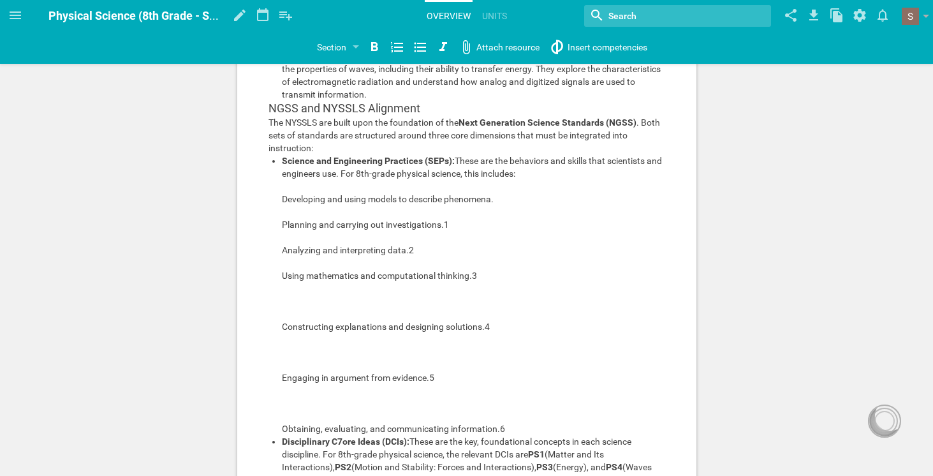
click at [286, 359] on span "These are the behaviors and skills that scientists and engineers use. For 8th-g…" at bounding box center [473, 295] width 382 height 278
click at [284, 353] on div "Science and Engineering Practices (SEPs): These are the behaviors and skills th…" at bounding box center [474, 294] width 384 height 281
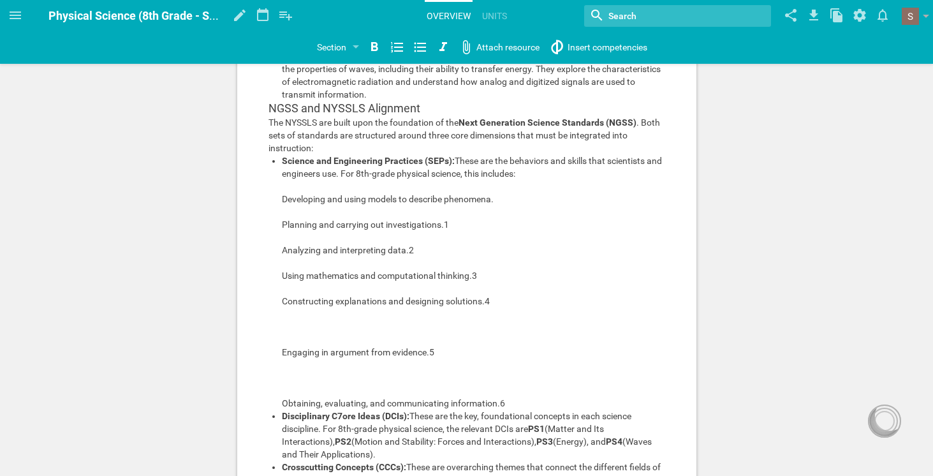
click at [283, 378] on div "Science and Engineering Practices (SEPs): These are the behaviors and skills th…" at bounding box center [474, 281] width 384 height 255
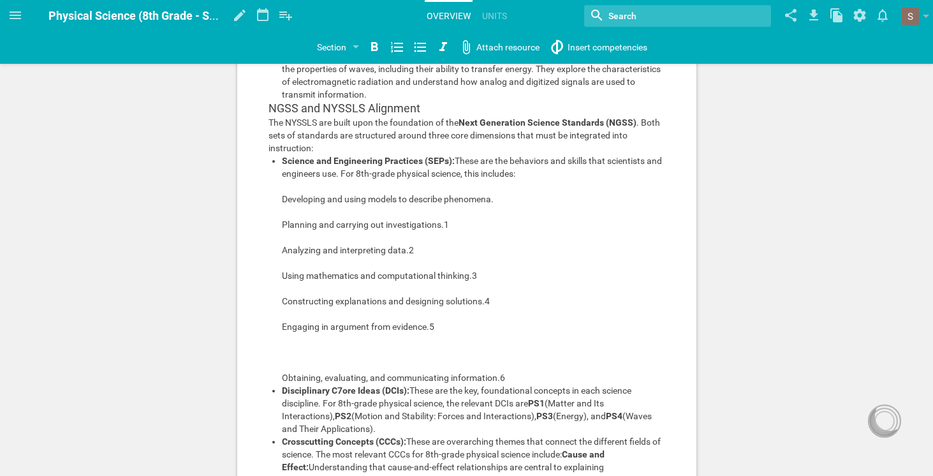
click at [285, 384] on div "Science and Engineering Practices (SEPs): These are the behaviors and skills th…" at bounding box center [474, 269] width 384 height 230
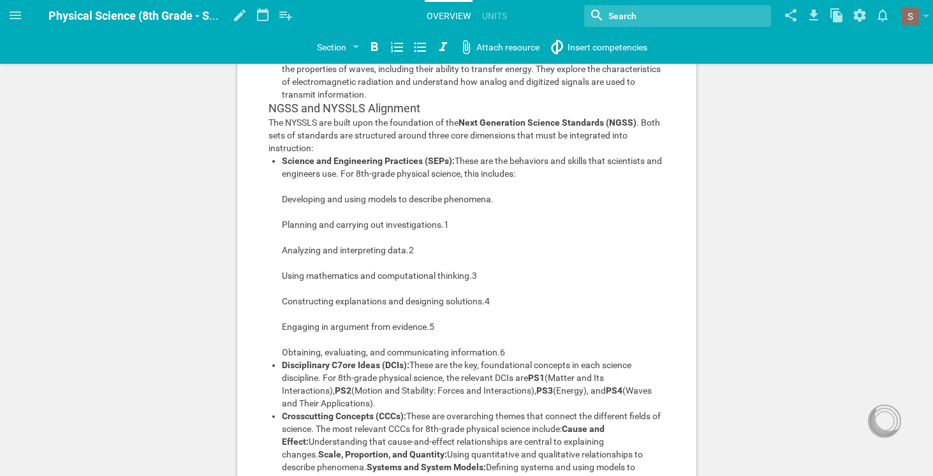
click at [287, 358] on div "Science and Engineering Practices (SEPs): These are the behaviors and skills th…" at bounding box center [474, 256] width 384 height 204
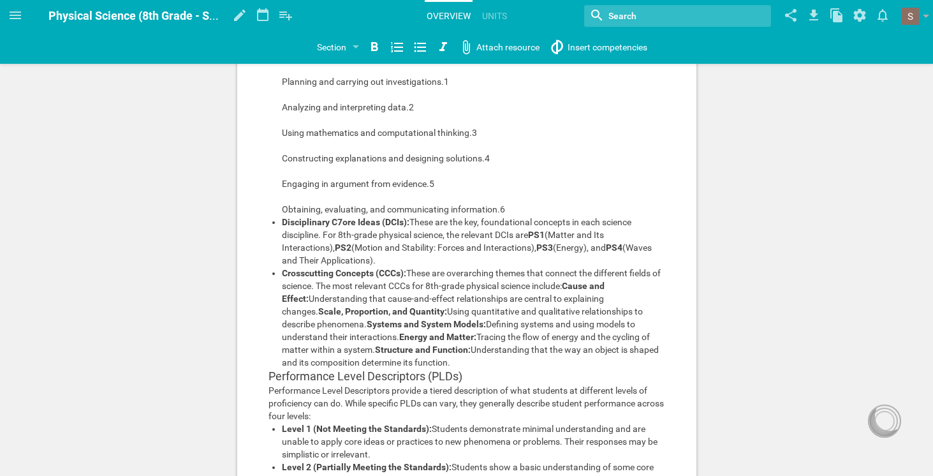
scroll to position [690, 0]
click at [285, 265] on div "Disciplinary C7ore Ideas (DCIs): These are the key, foundational concepts in ea…" at bounding box center [474, 239] width 384 height 51
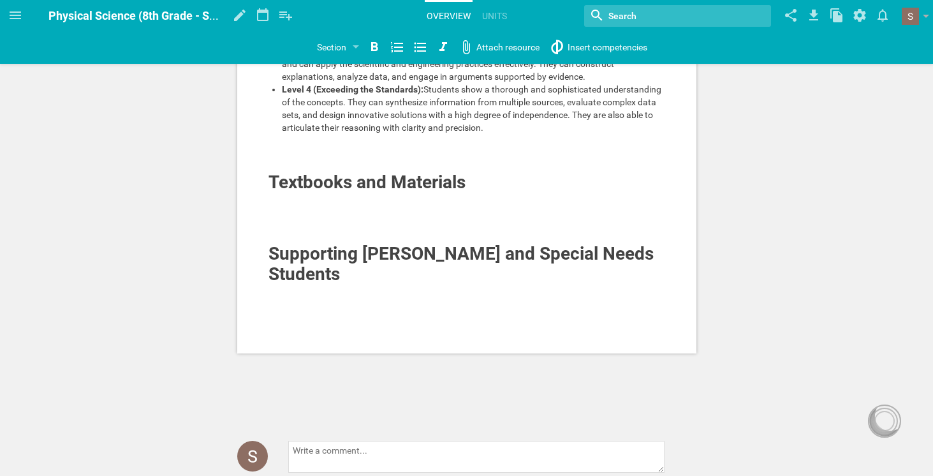
scroll to position [1133, 0]
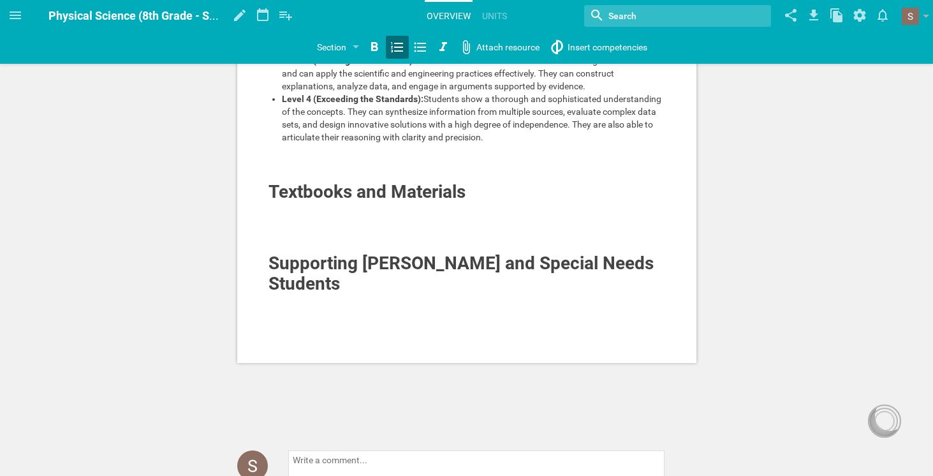
click at [397, 49] on icon at bounding box center [397, 47] width 15 height 15
click at [355, 48] on div at bounding box center [356, 47] width 6 height 5
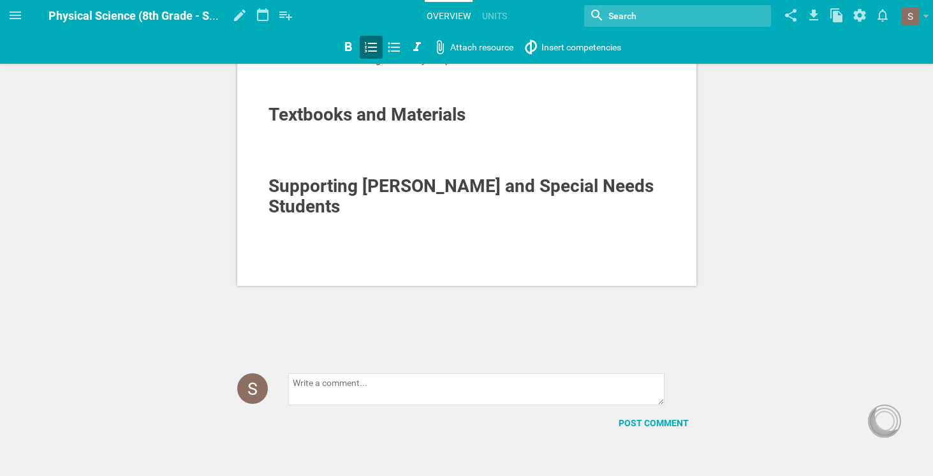
scroll to position [1419, 0]
click at [495, 15] on link "Units" at bounding box center [494, 16] width 29 height 28
